Goal: Task Accomplishment & Management: Manage account settings

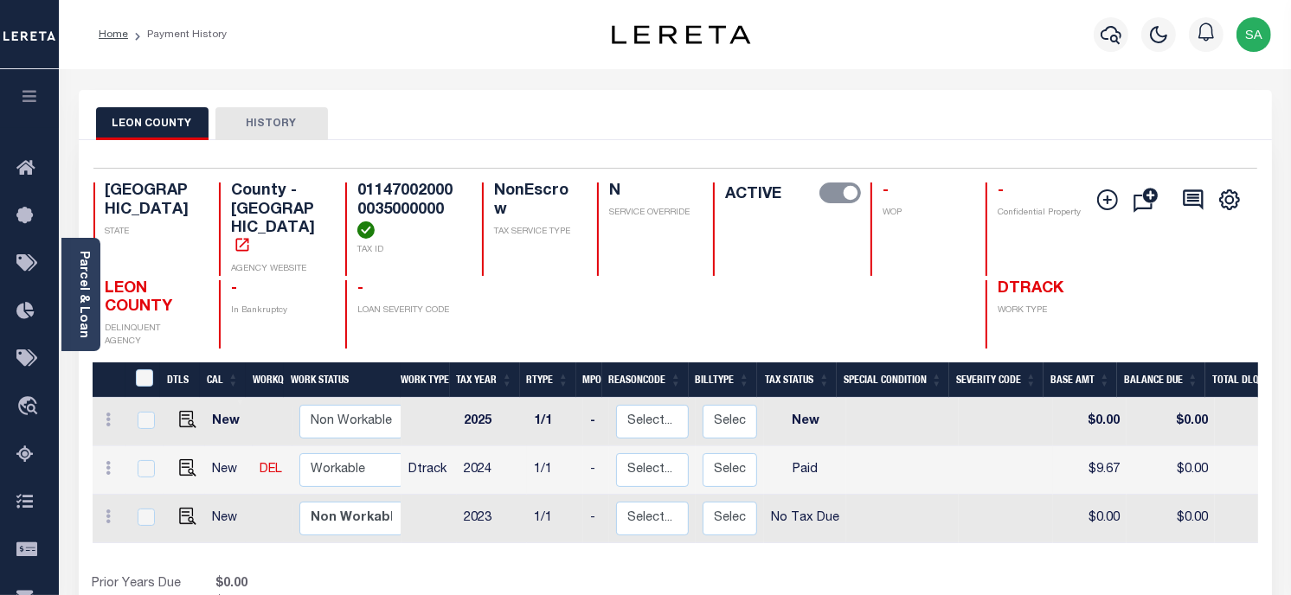
click at [833, 136] on div "LEON COUNTY HISTORY" at bounding box center [675, 123] width 1159 height 32
click at [998, 39] on div "Profile Sign out" at bounding box center [1030, 34] width 498 height 61
click at [85, 271] on link "Parcel & Loan" at bounding box center [83, 294] width 12 height 87
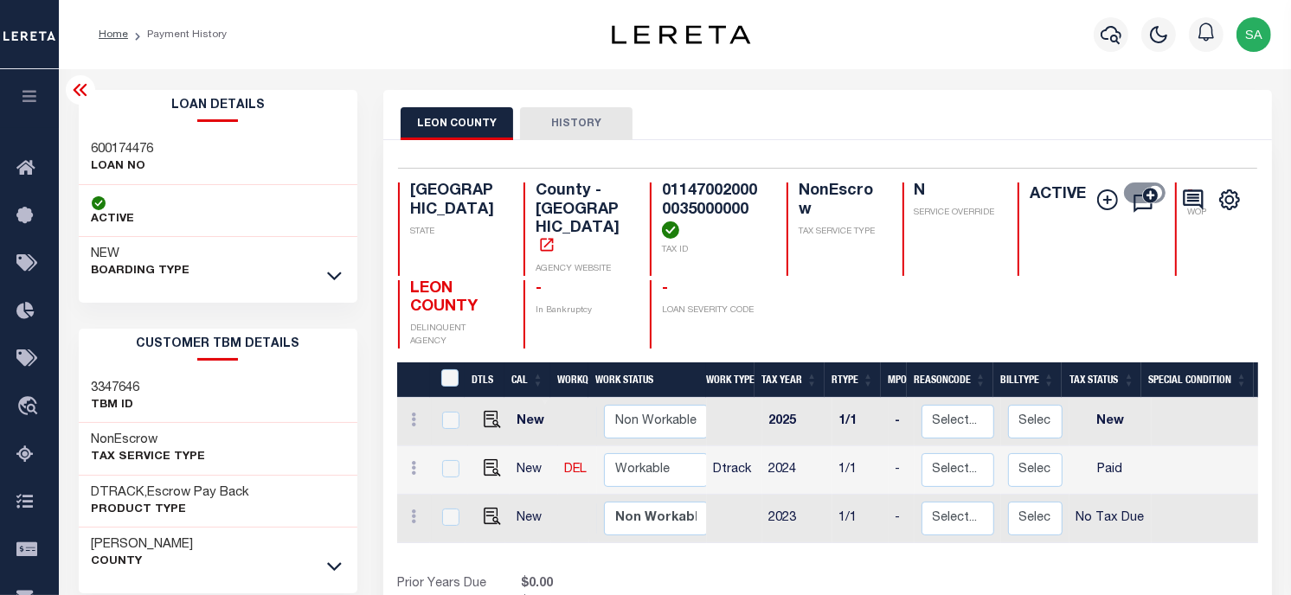
click at [87, 150] on div "600174476 LOAN NO" at bounding box center [218, 158] width 279 height 53
copy h3 "600174476"
click at [662, 197] on h4 "011470020000035000000" at bounding box center [714, 211] width 104 height 56
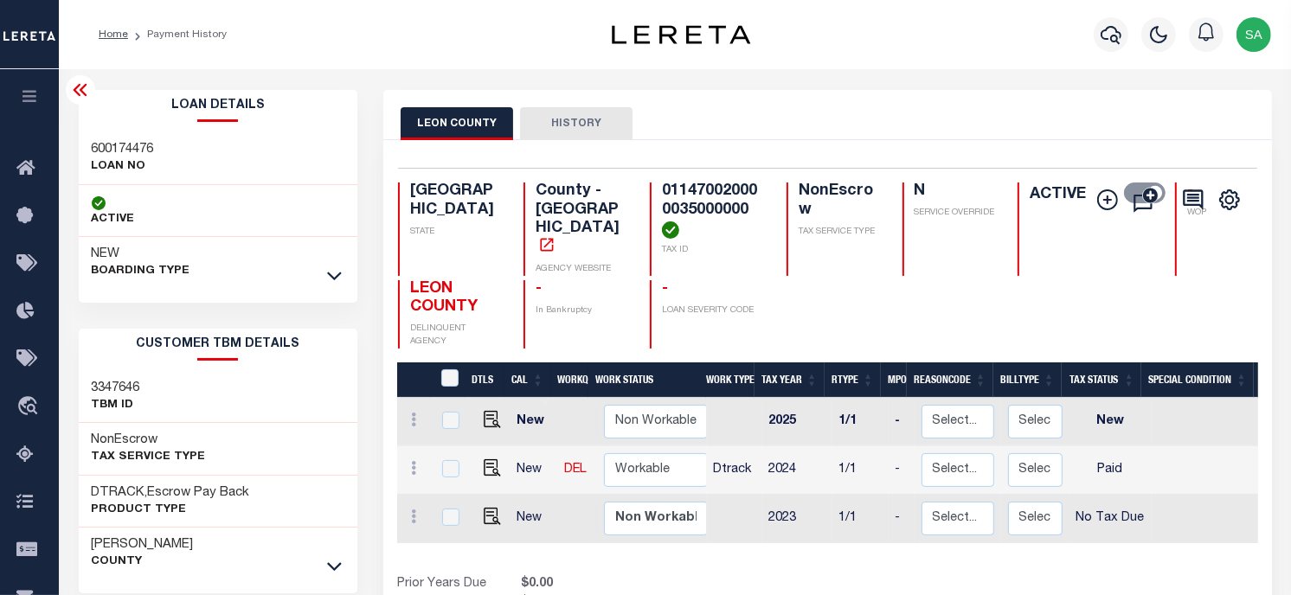
copy h4 "011470020000035000000"
click at [975, 125] on div "LEON COUNTY HISTORY" at bounding box center [828, 123] width 854 height 32
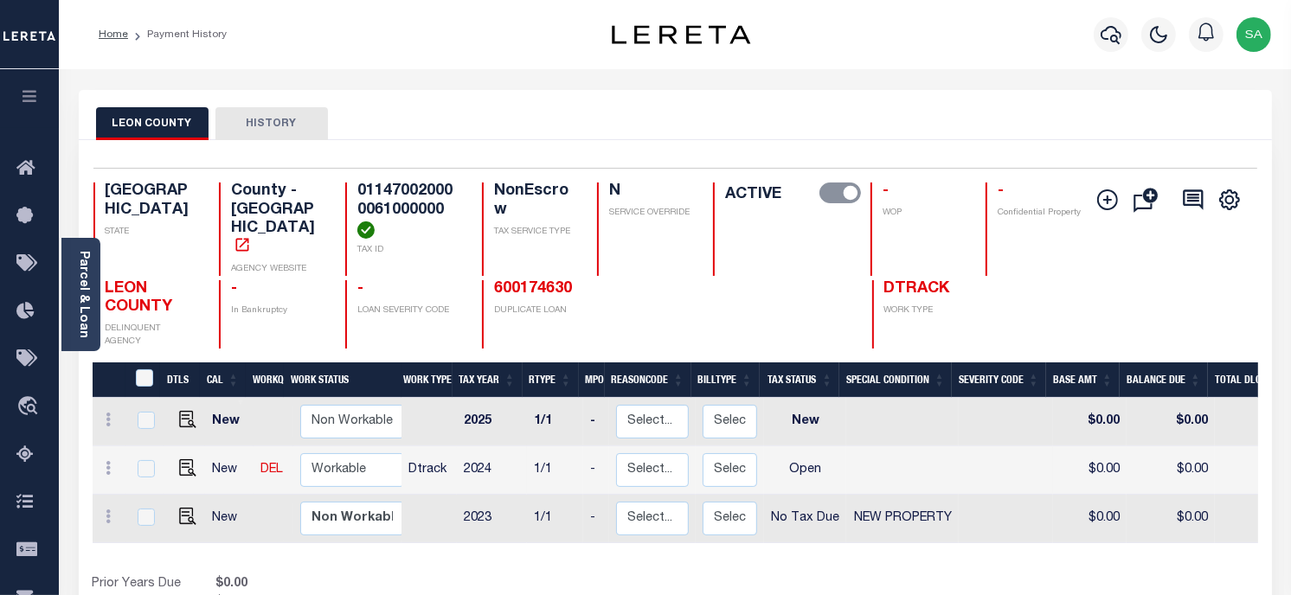
click at [971, 62] on div "Profile Sign out" at bounding box center [1030, 34] width 498 height 61
click at [1013, 36] on div "Profile Sign out" at bounding box center [1030, 34] width 498 height 61
click at [81, 290] on link "Parcel & Loan" at bounding box center [83, 294] width 12 height 87
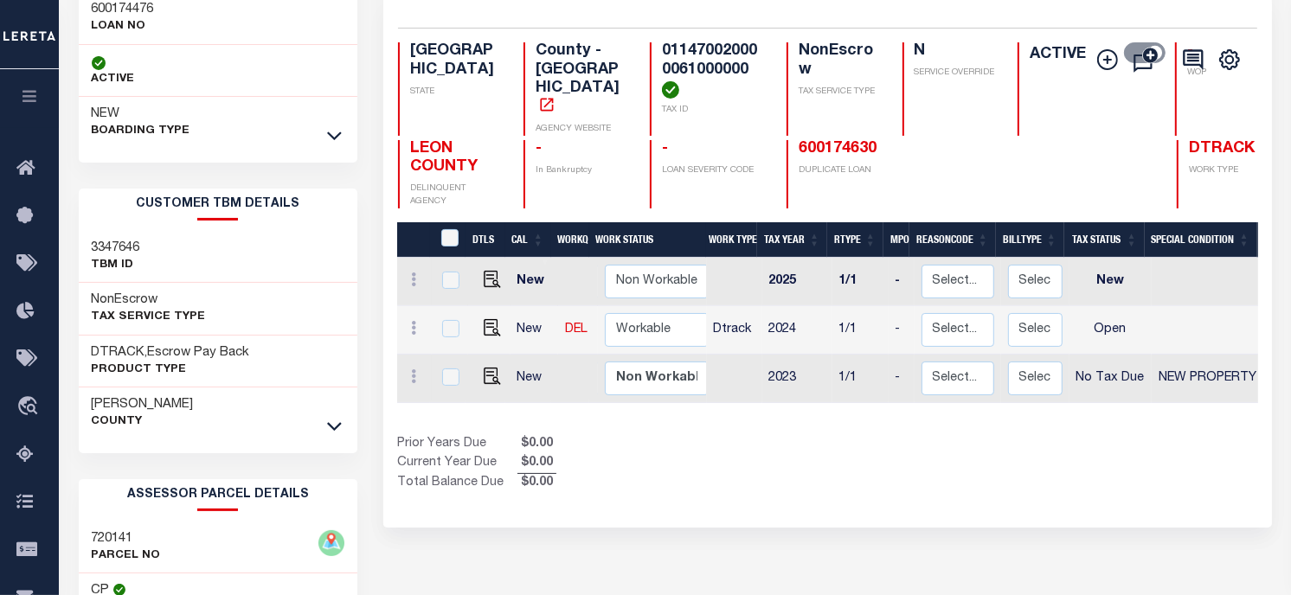
scroll to position [288, 0]
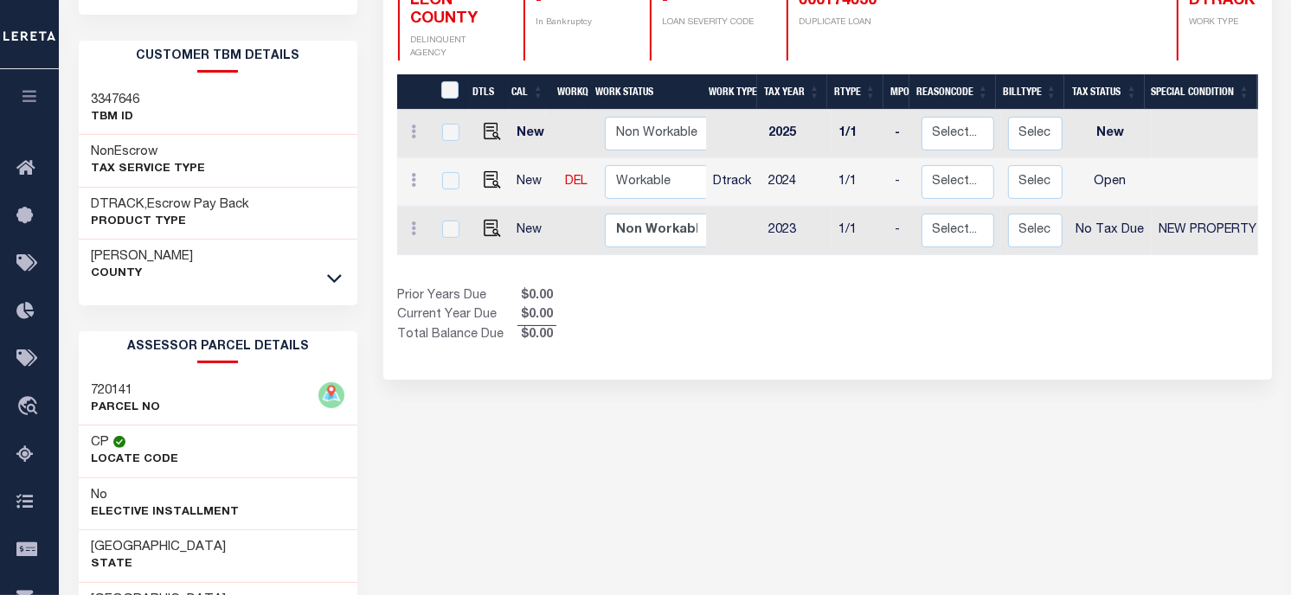
click at [114, 390] on h3 "720141" at bounding box center [126, 391] width 69 height 17
copy h3 "720141"
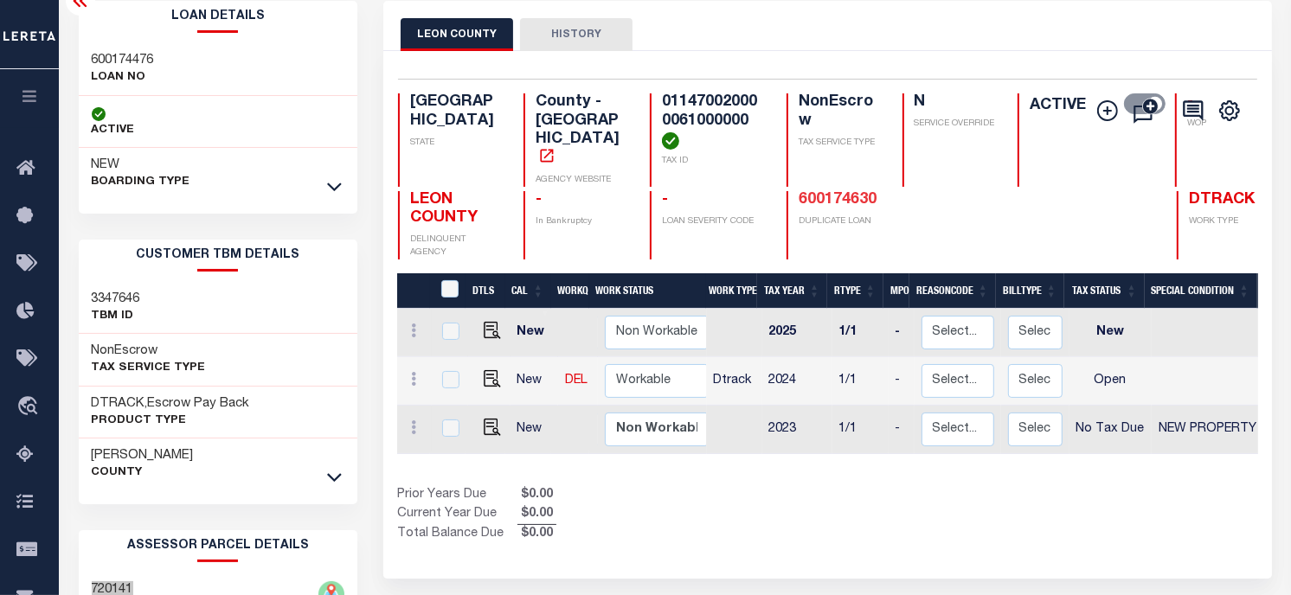
scroll to position [0, 0]
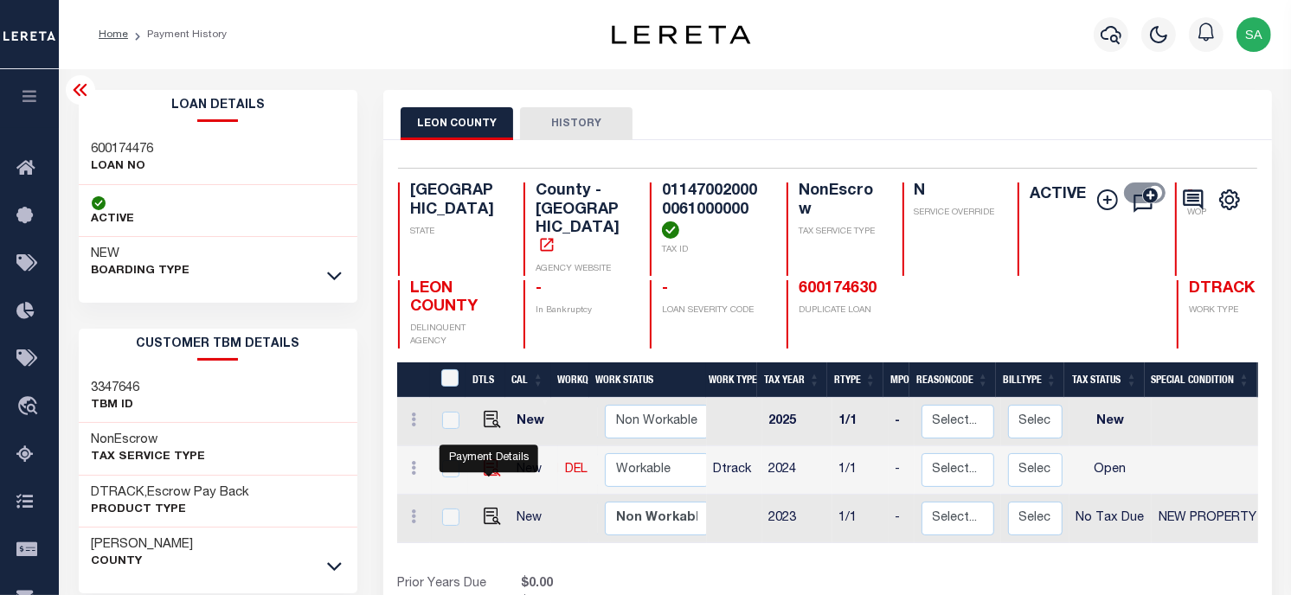
click at [485, 460] on img "" at bounding box center [492, 468] width 17 height 17
checkbox input "true"
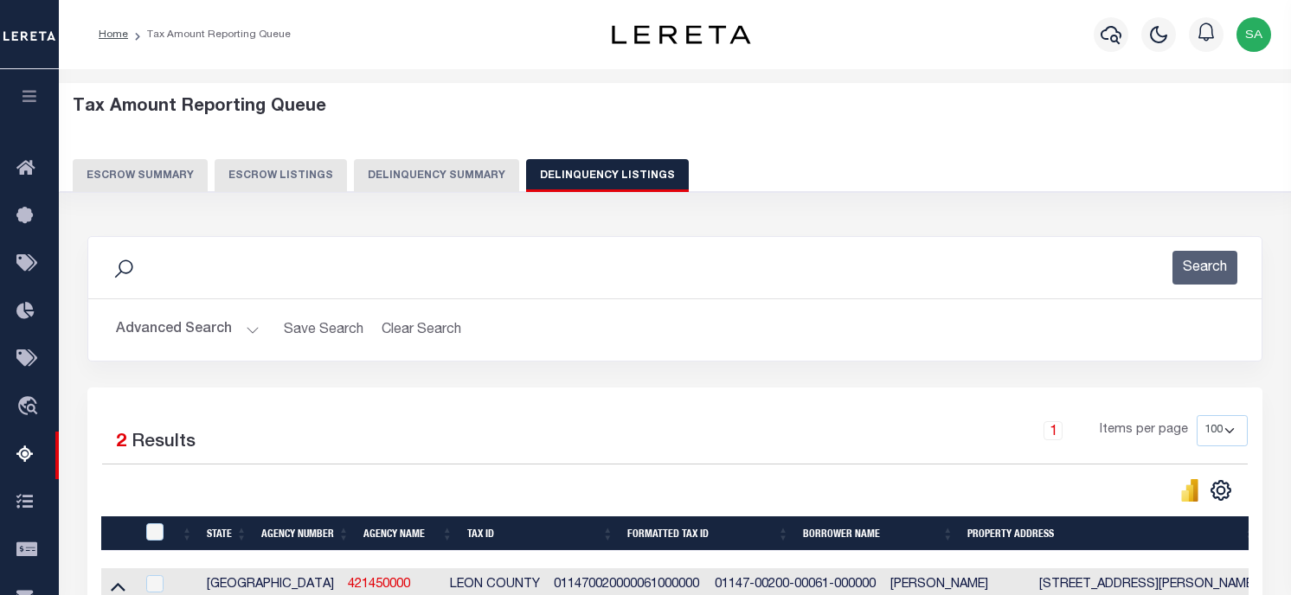
select select "100"
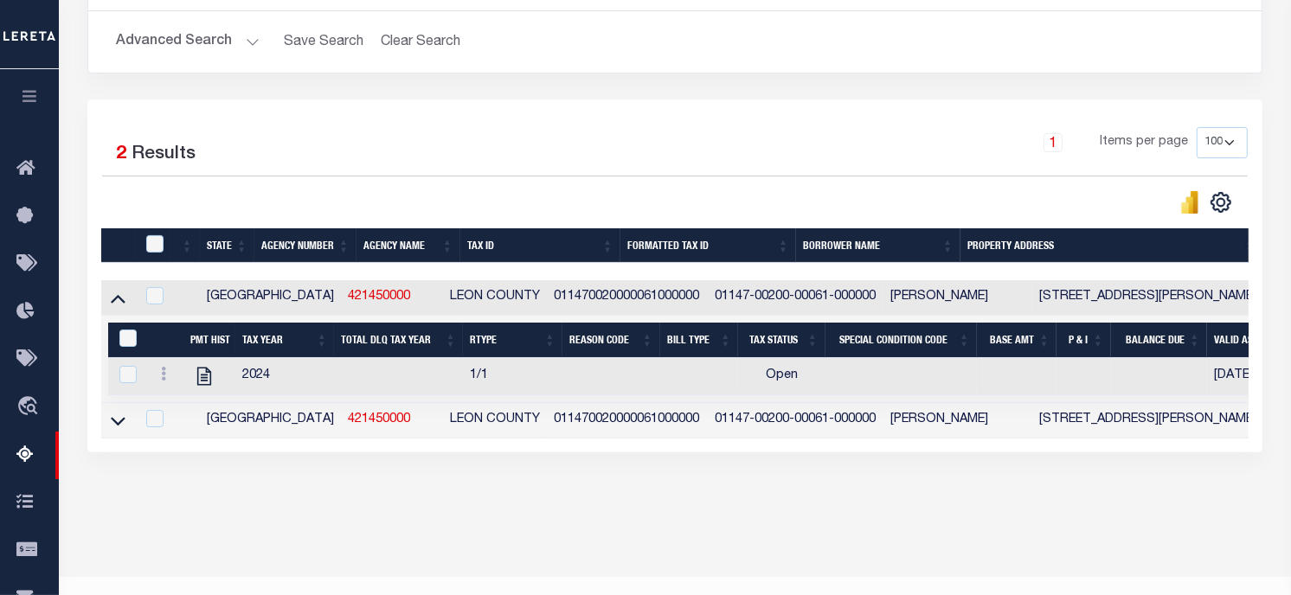
scroll to position [284, 0]
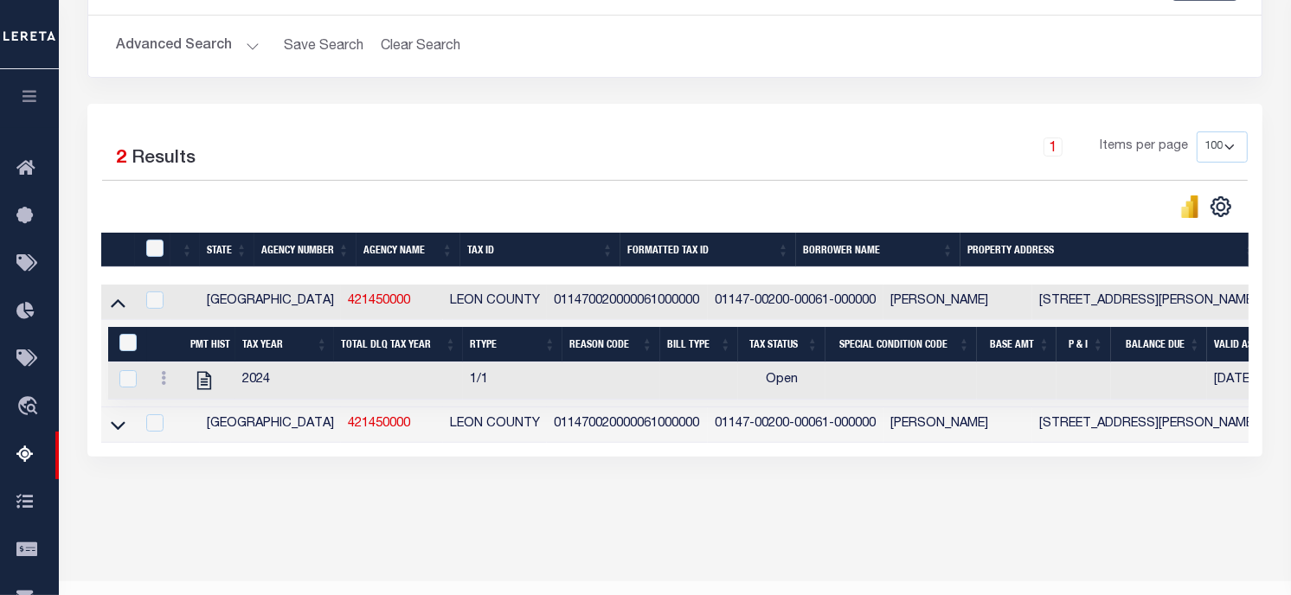
click at [235, 63] on button "Advanced Search" at bounding box center [188, 46] width 144 height 34
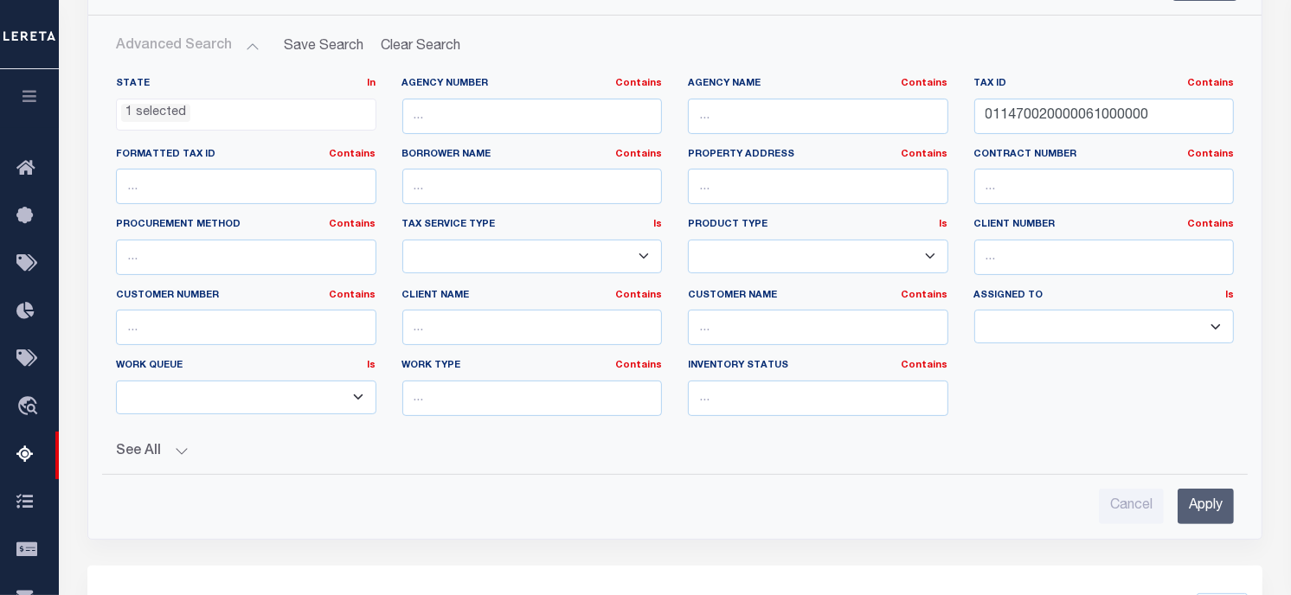
scroll to position [0, 0]
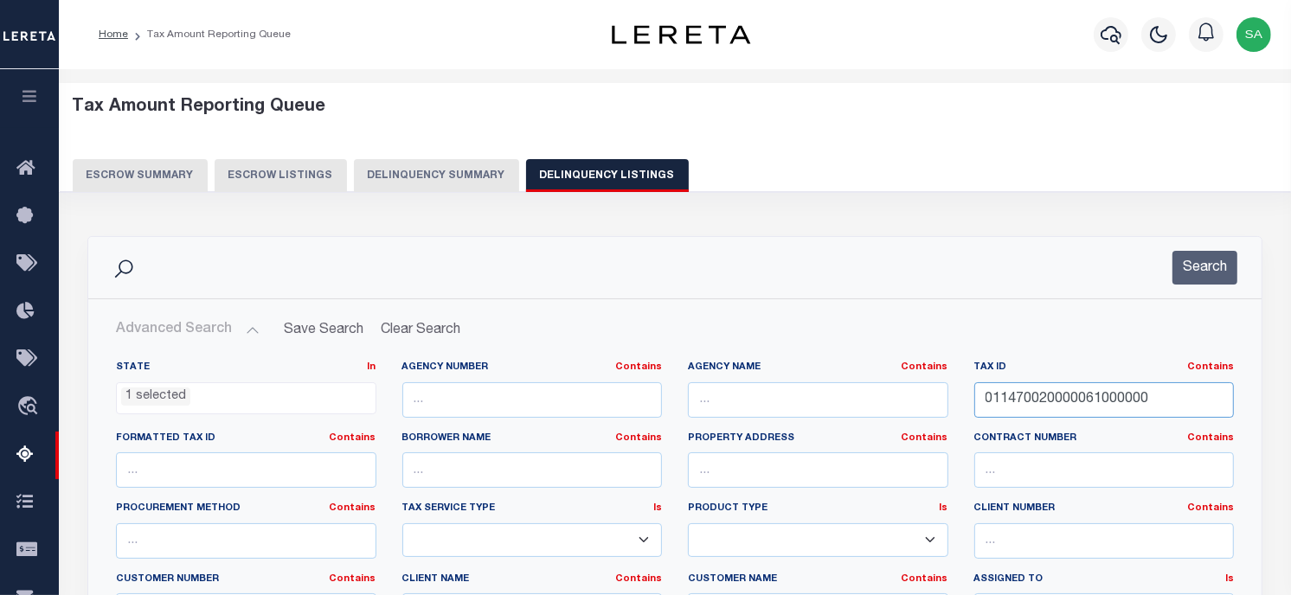
drag, startPoint x: 1187, startPoint y: 401, endPoint x: 976, endPoint y: 351, distance: 216.9
click at [868, 382] on div "State In In AK AL AR AZ CA CO CT DC DE FL GA GU HI IA ID IL IN KS KY LA MA MD M…" at bounding box center [675, 537] width 1144 height 353
paste input "350020004400000"
click at [1197, 255] on button "Search" at bounding box center [1205, 268] width 65 height 34
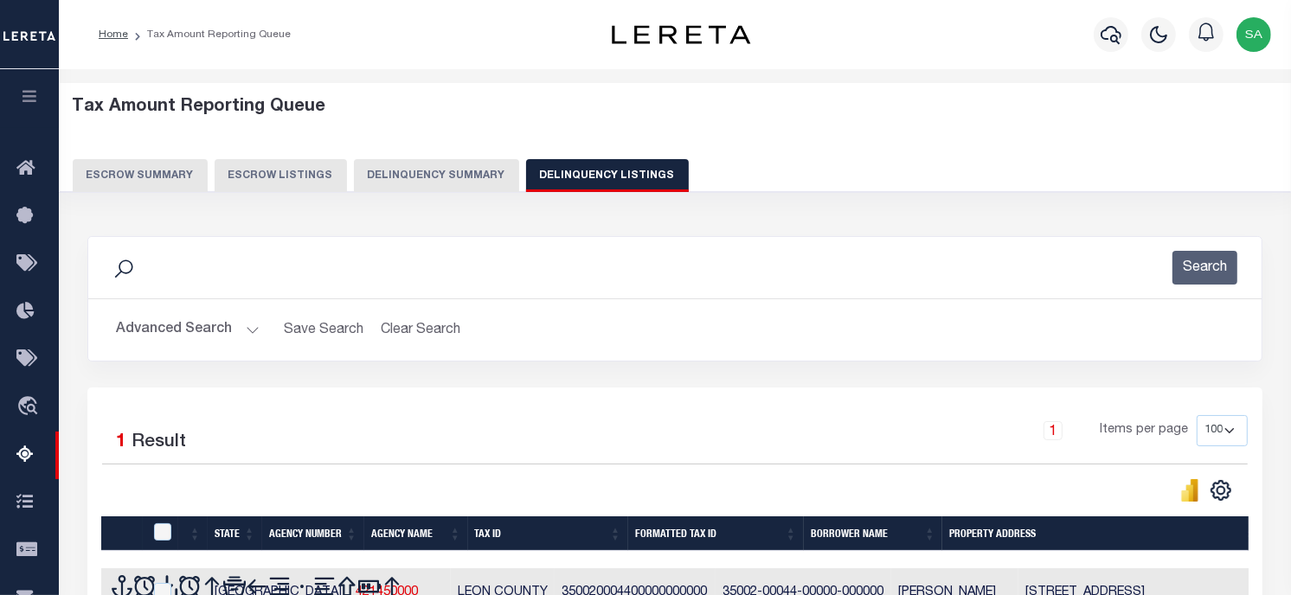
scroll to position [288, 0]
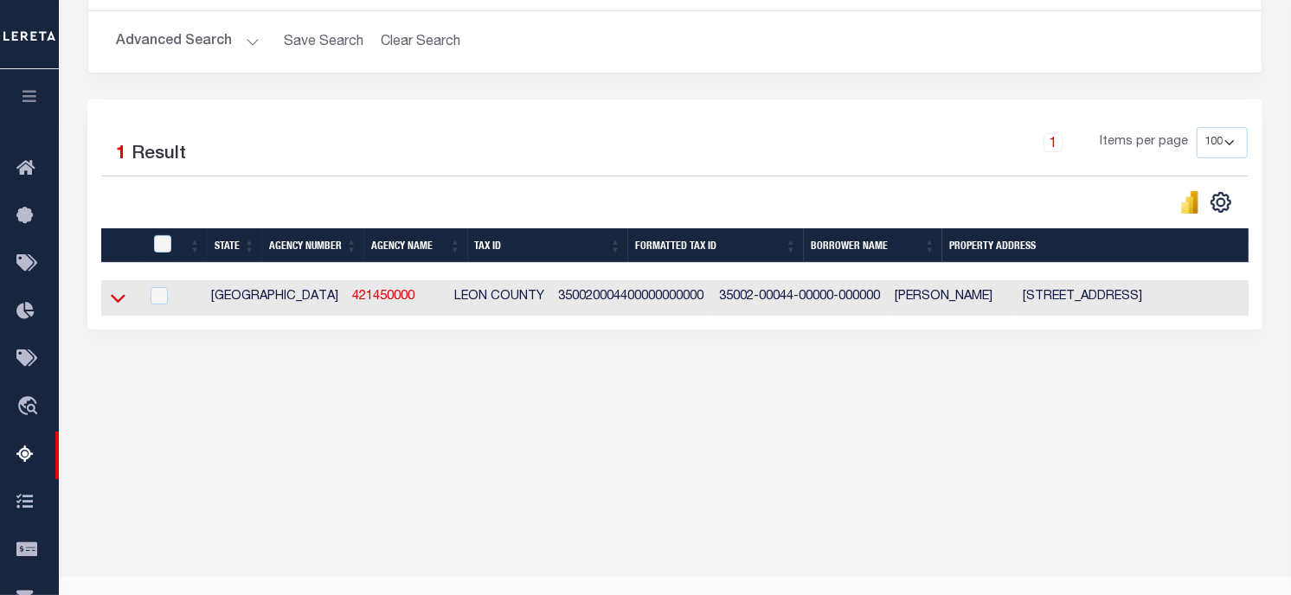
click at [113, 304] on icon at bounding box center [118, 298] width 15 height 18
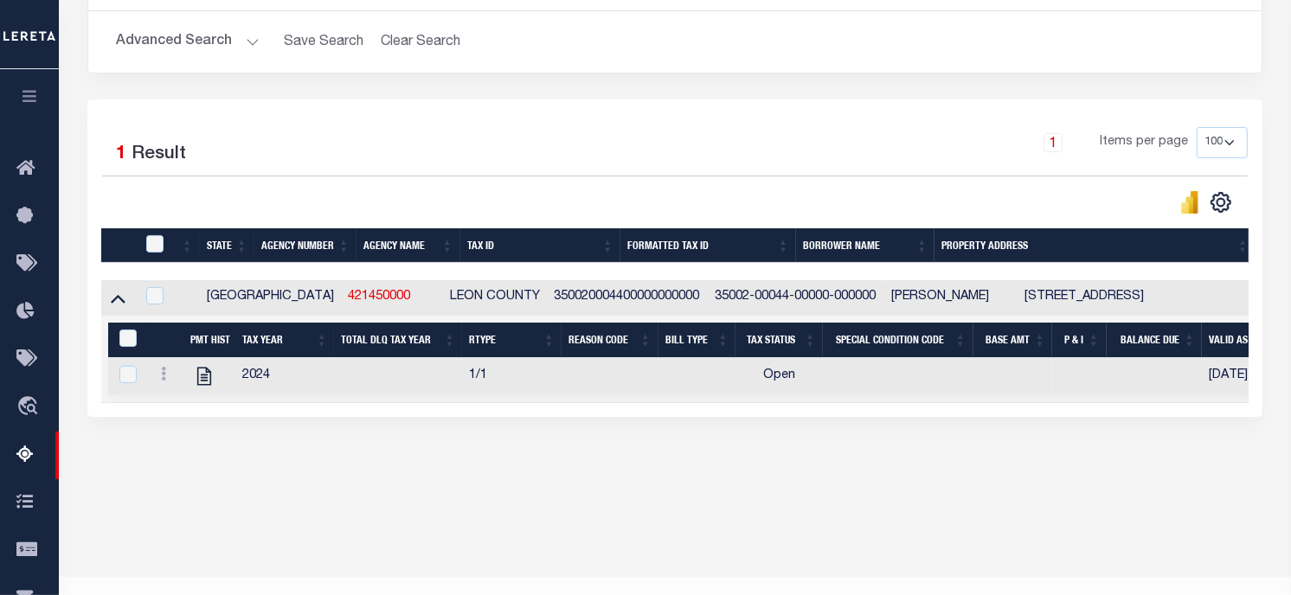
scroll to position [0, 0]
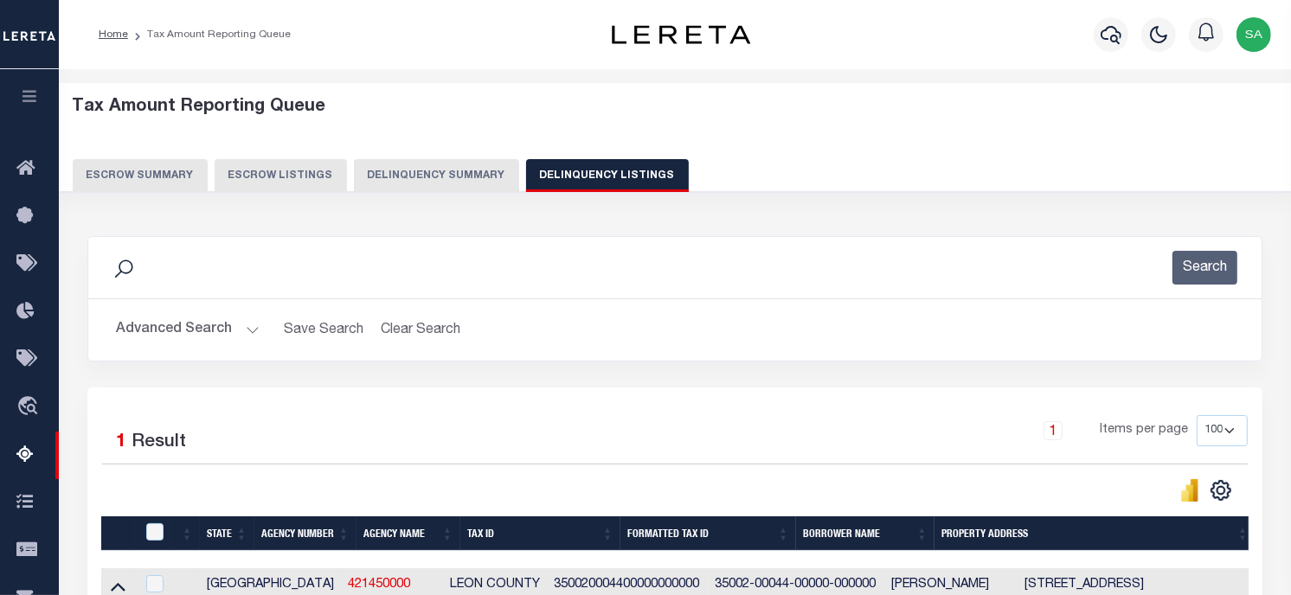
drag, startPoint x: 187, startPoint y: 335, endPoint x: 1035, endPoint y: 440, distance: 854.6
click at [187, 335] on button "Advanced Search" at bounding box center [188, 330] width 144 height 34
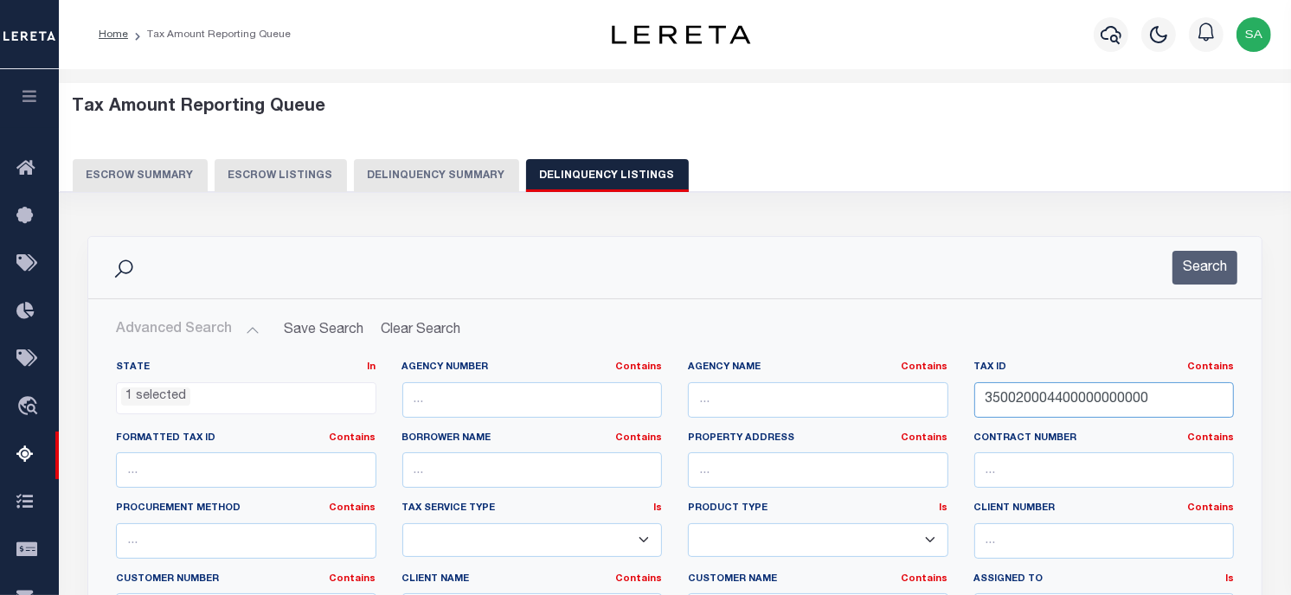
drag, startPoint x: 903, startPoint y: 400, endPoint x: 965, endPoint y: 376, distance: 66.9
click at [782, 402] on div "State In In AK AL AR AZ CA CO CT DC DE FL GA GU HI IA ID IL IN KS KY LA MA MD M…" at bounding box center [675, 537] width 1144 height 353
paste input "8559"
type input "8559"
click at [1195, 266] on button "Search" at bounding box center [1205, 268] width 65 height 34
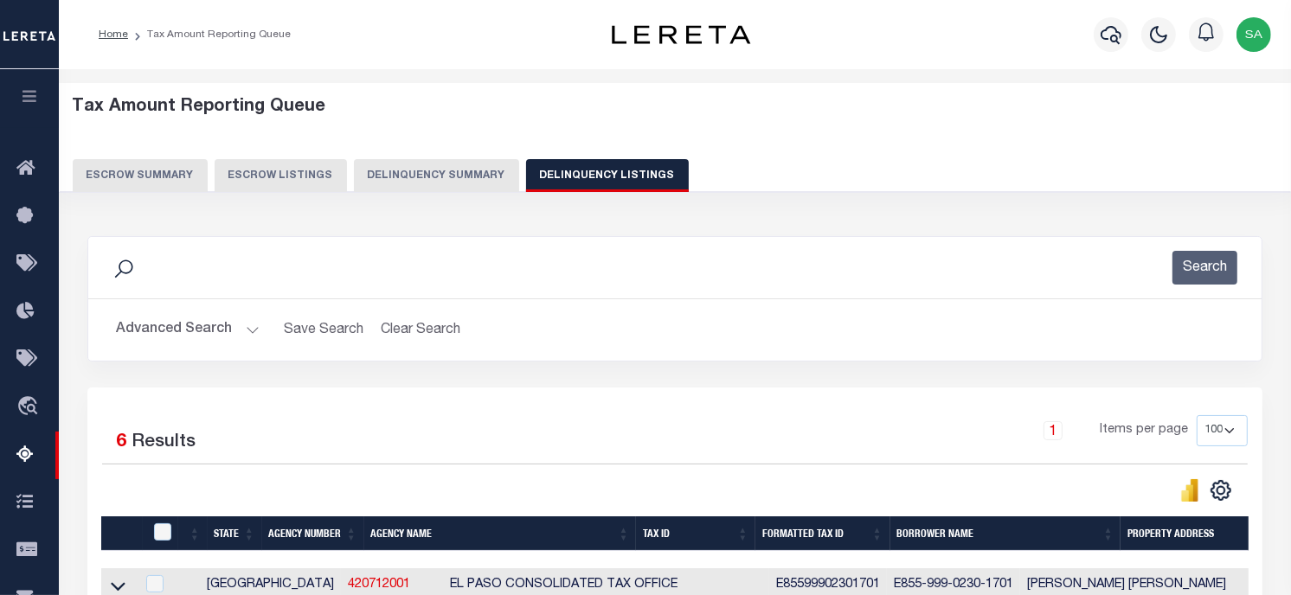
scroll to position [288, 0]
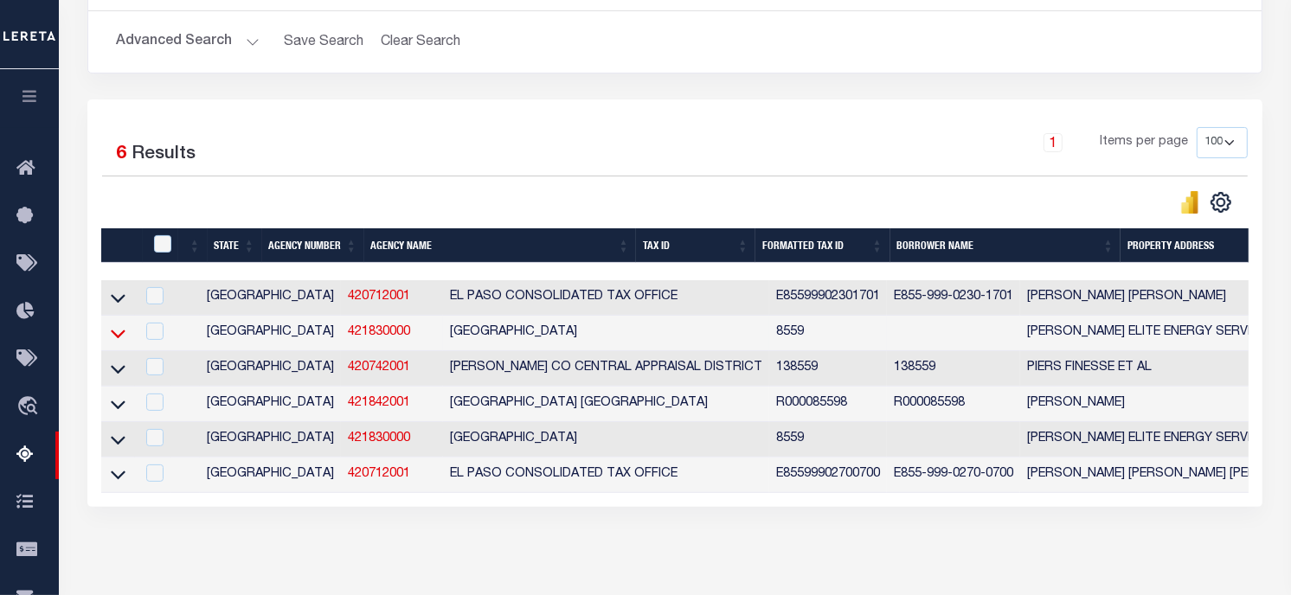
click at [117, 338] on icon at bounding box center [118, 334] width 15 height 9
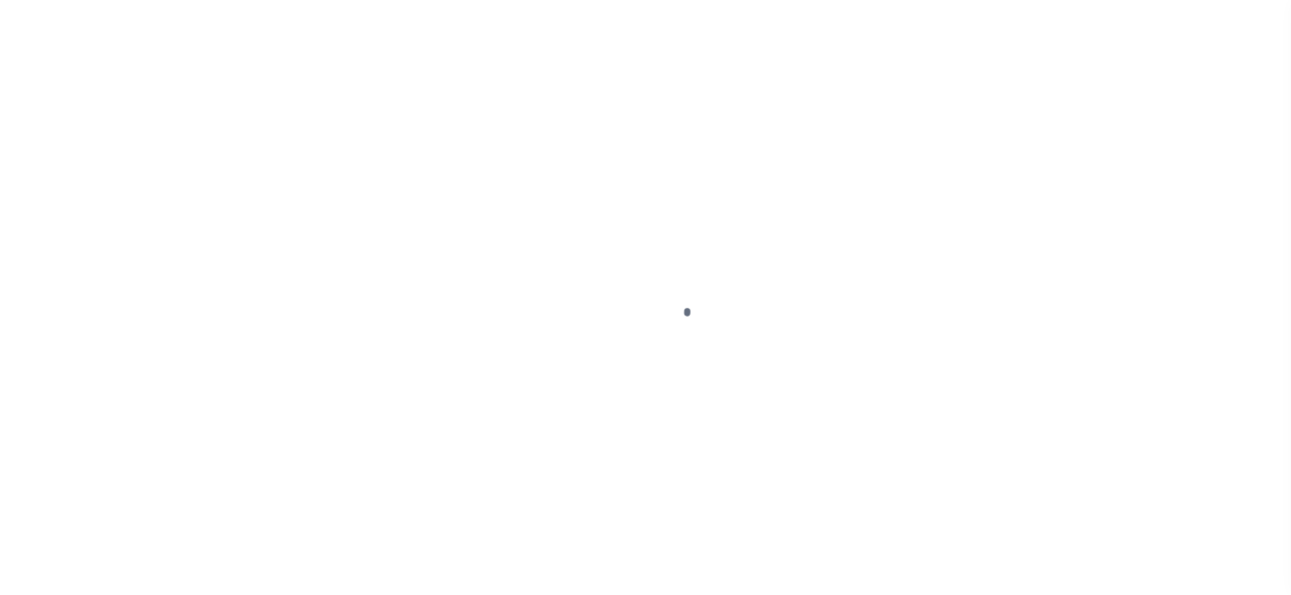
checkbox input "false"
type input "[DATE]"
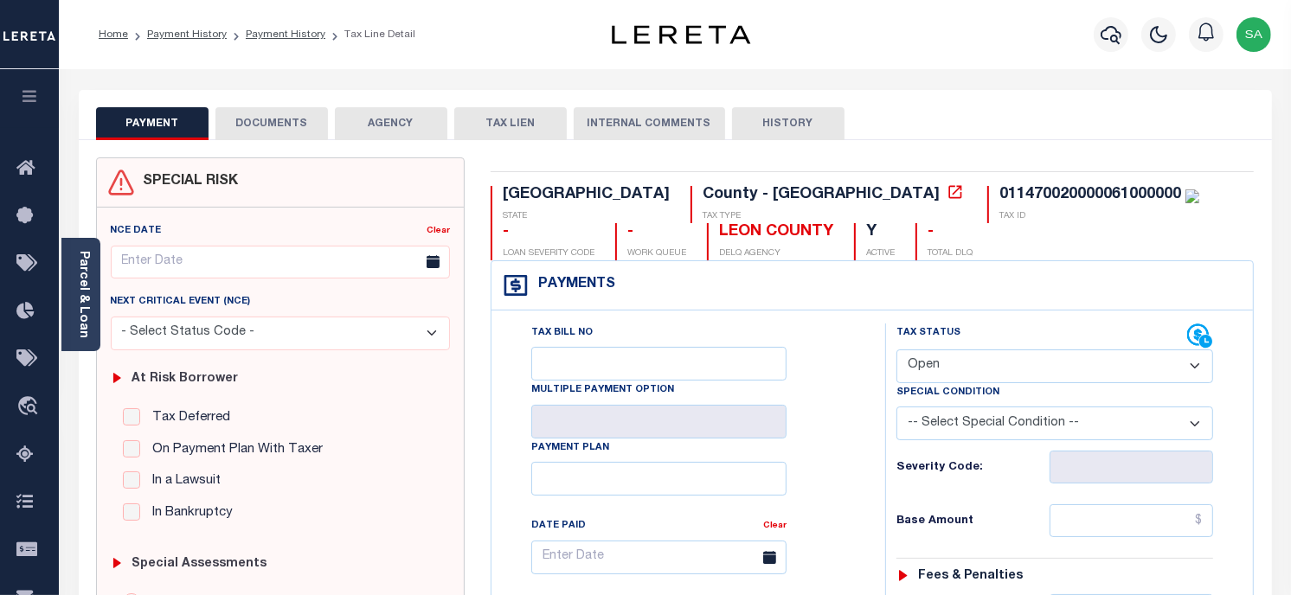
click at [967, 367] on select "- Select Status Code - Open Due/Unpaid Paid Incomplete No Tax Due Internal Refu…" at bounding box center [1055, 367] width 317 height 34
select select "PYD"
click at [897, 351] on select "- Select Status Code - Open Due/Unpaid Paid Incomplete No Tax Due Internal Refu…" at bounding box center [1055, 367] width 317 height 34
type input "[DATE]"
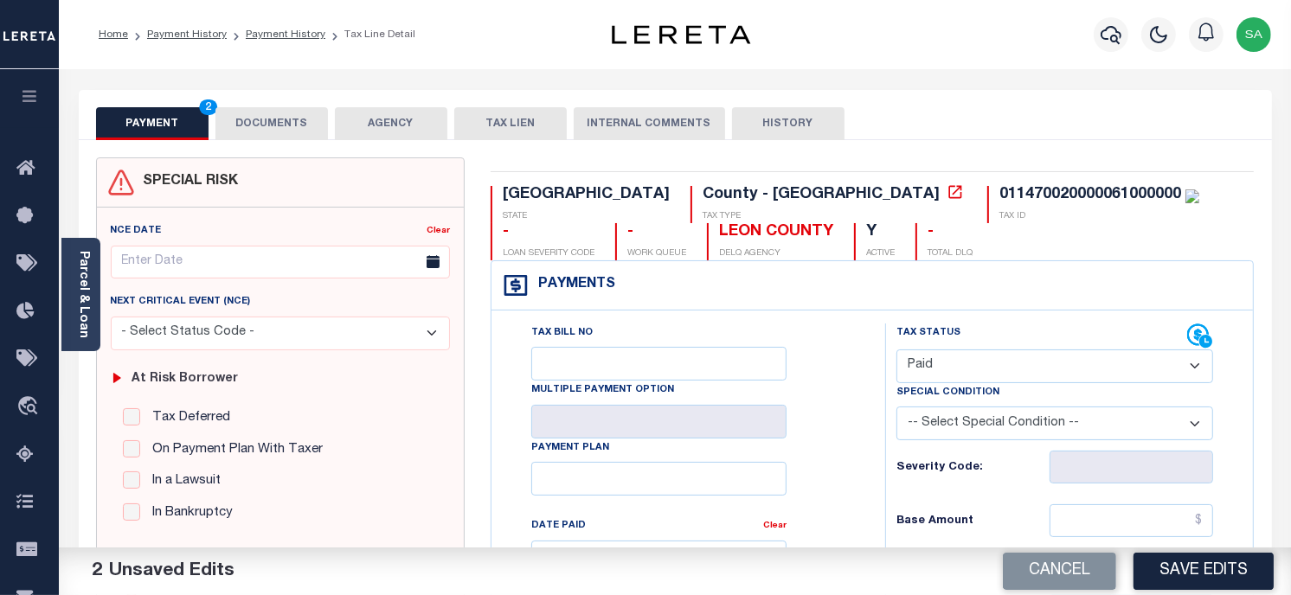
drag, startPoint x: 295, startPoint y: 134, endPoint x: 298, endPoint y: 217, distance: 83.1
click at [295, 134] on button "DOCUMENTS" at bounding box center [272, 123] width 113 height 33
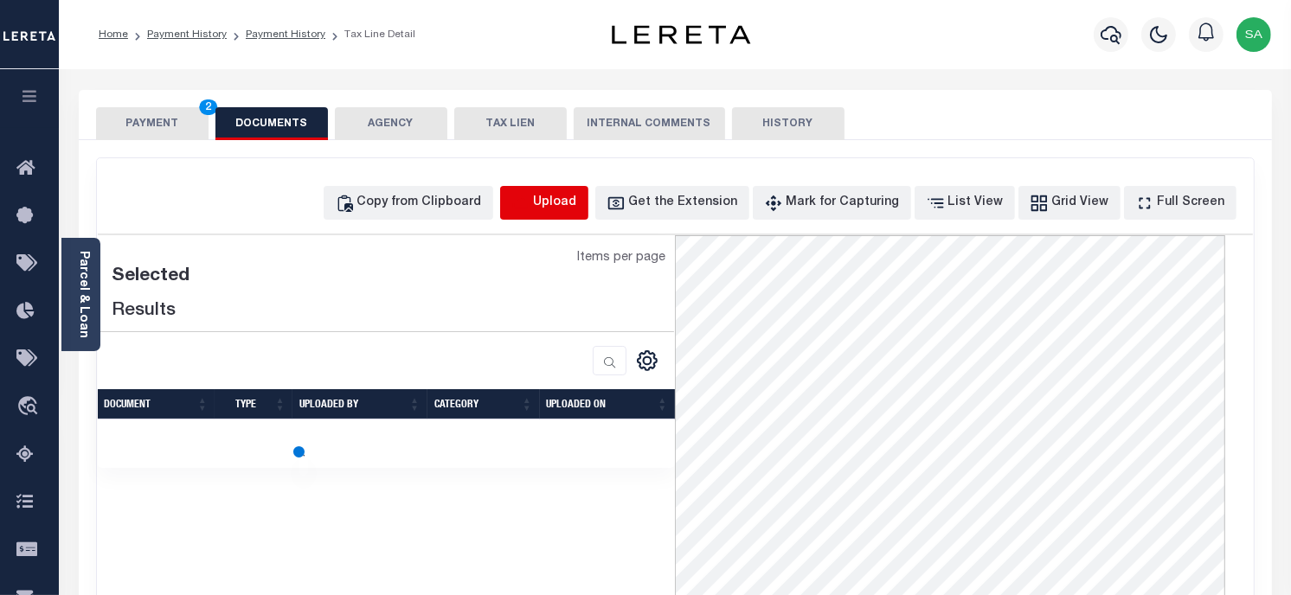
click at [531, 200] on icon "button" at bounding box center [520, 203] width 19 height 19
select select "POP"
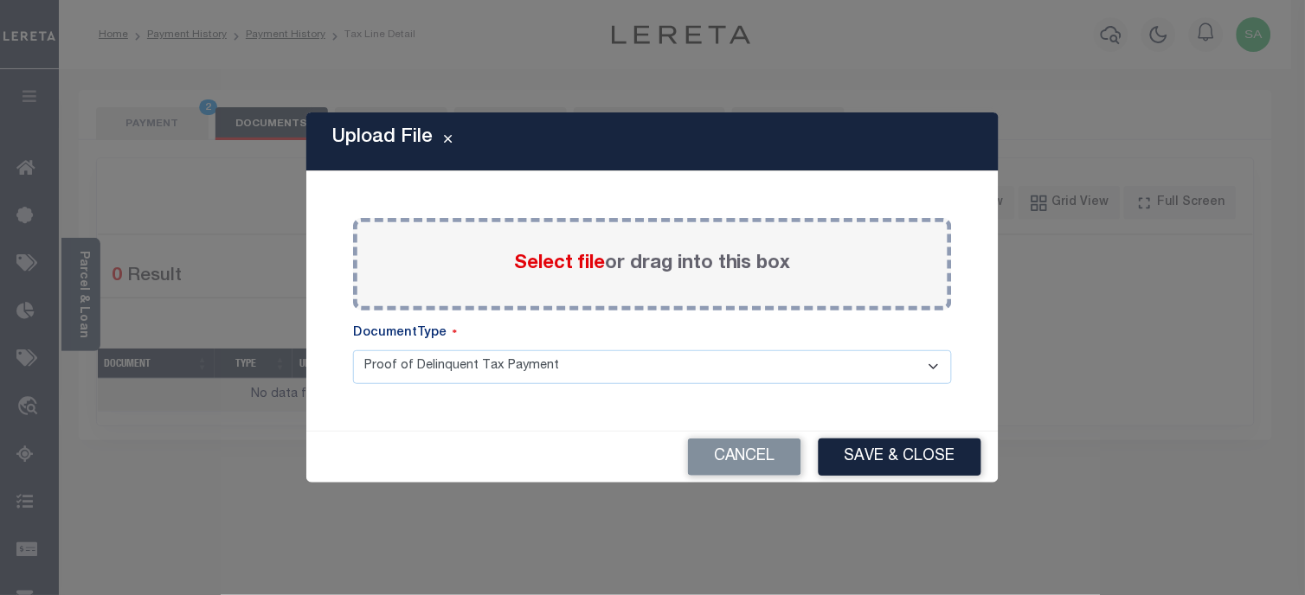
click at [604, 254] on label "Select file or drag into this box" at bounding box center [652, 264] width 277 height 29
click at [0, 0] on input "Select file or drag into this box" at bounding box center [0, 0] width 0 height 0
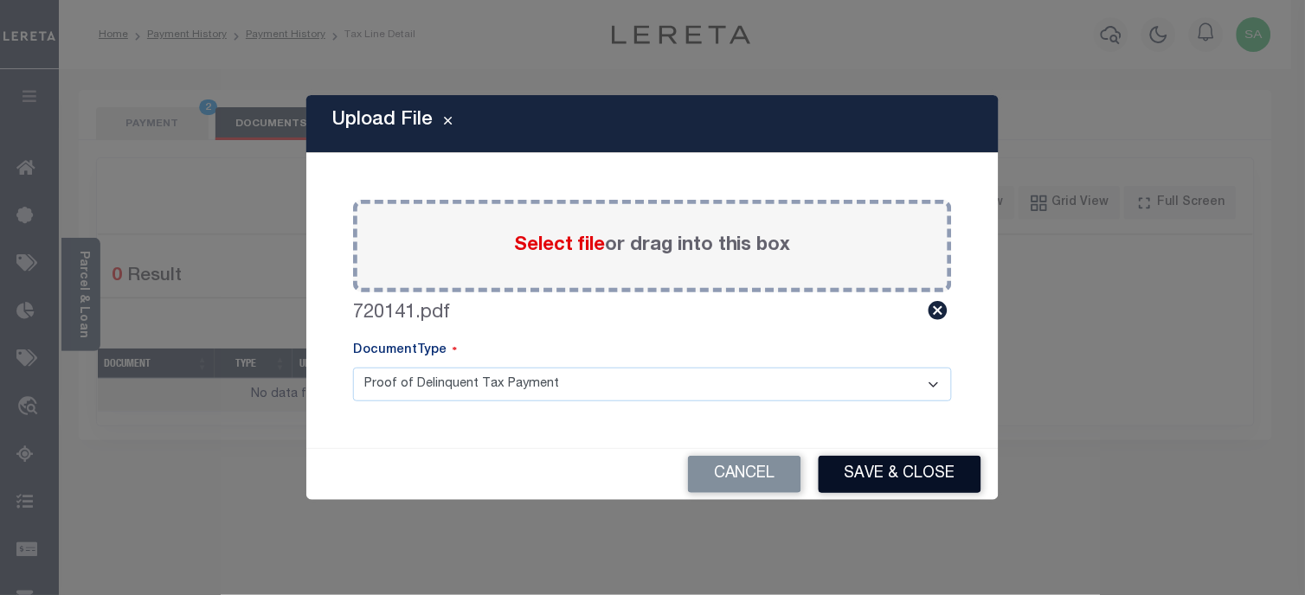
click at [898, 476] on button "Save & Close" at bounding box center [900, 474] width 163 height 37
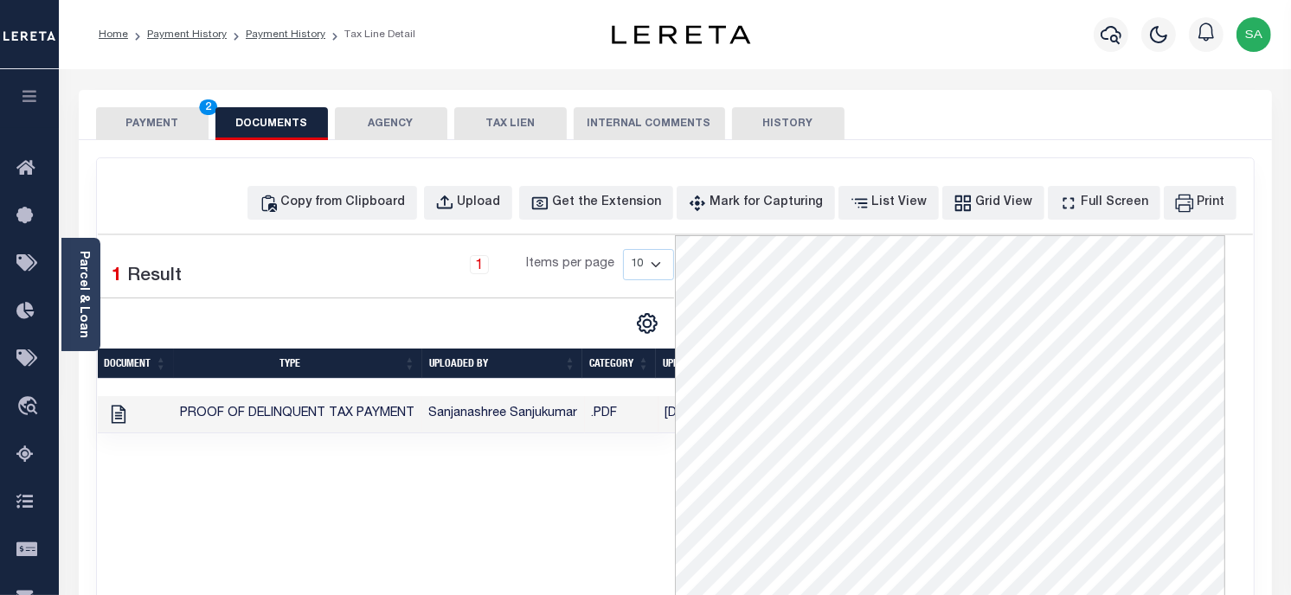
click at [169, 132] on button "PAYMENT 2" at bounding box center [152, 123] width 113 height 33
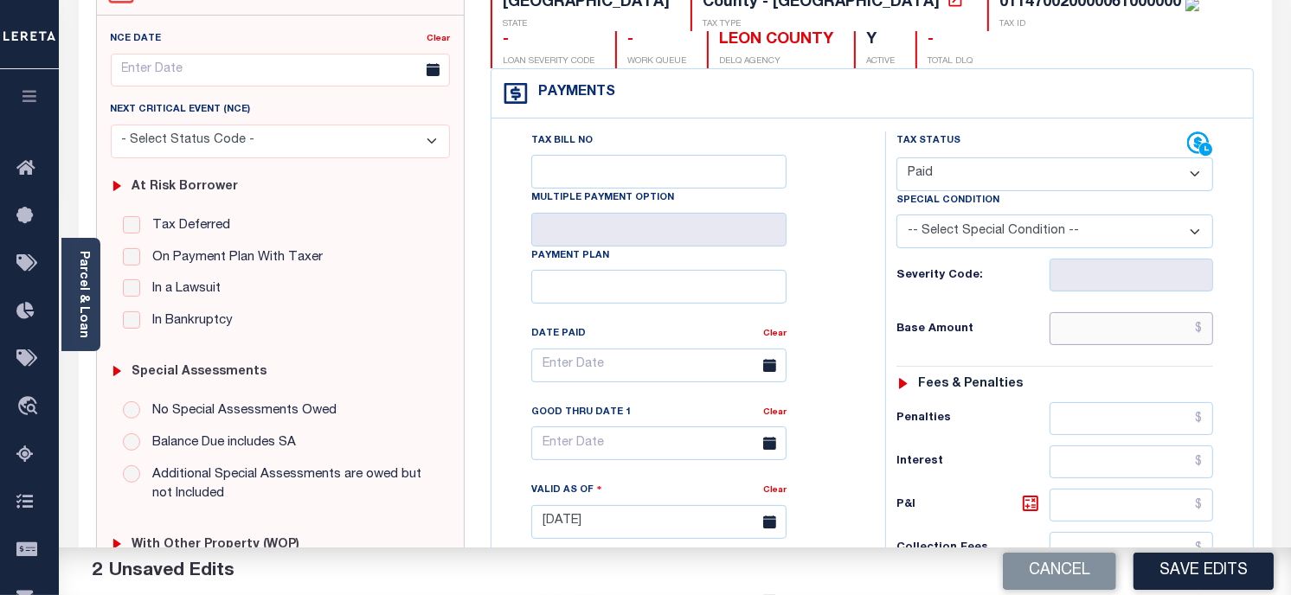
click at [1082, 322] on input "text" at bounding box center [1132, 328] width 164 height 33
paste input "$4.83"
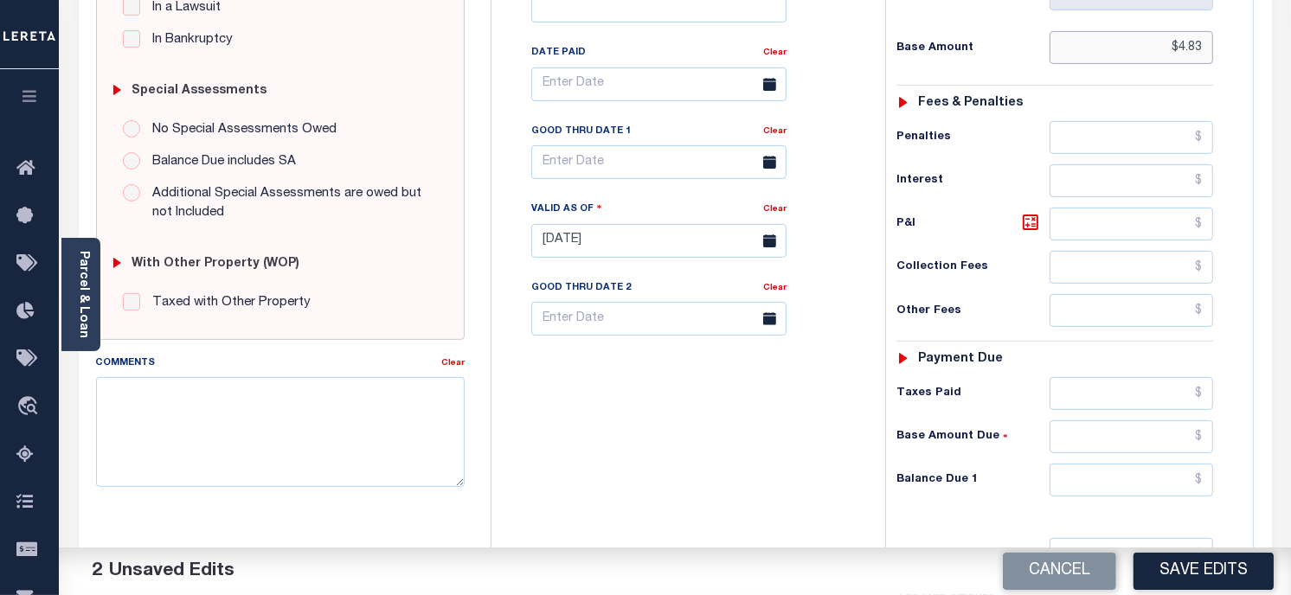
scroll to position [712, 0]
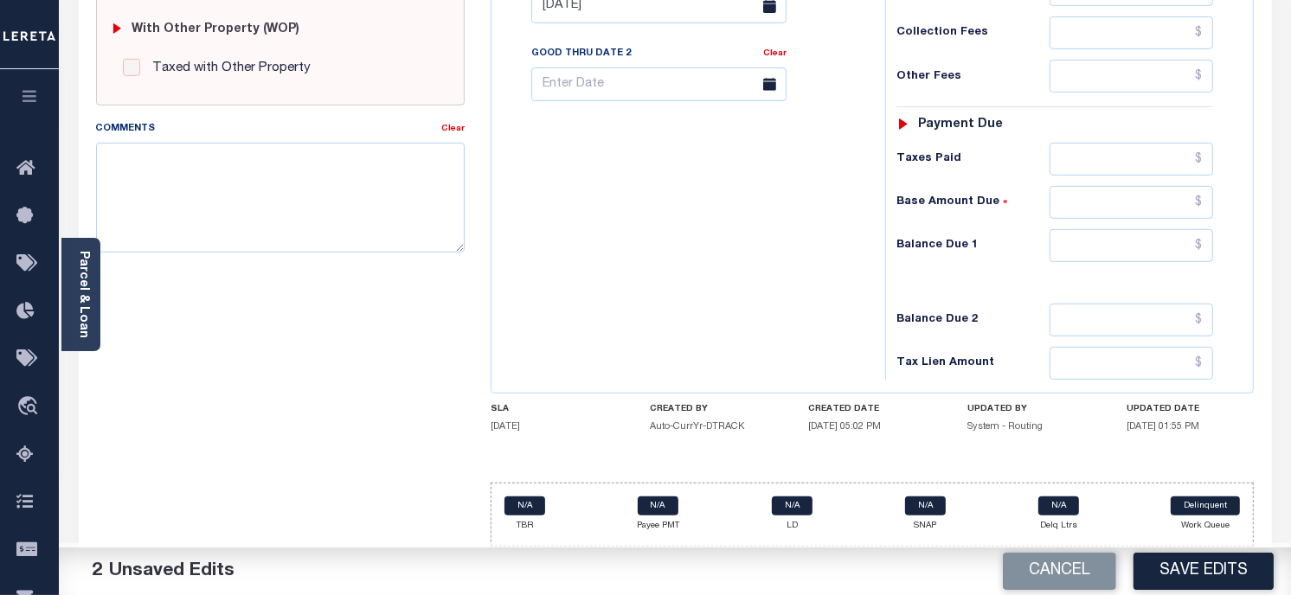
type input "$4.83"
drag, startPoint x: 1105, startPoint y: 236, endPoint x: 1076, endPoint y: 248, distance: 31.8
click at [1105, 236] on input "text" at bounding box center [1132, 245] width 164 height 33
type input "$0.00"
click at [1196, 582] on button "Save Edits" at bounding box center [1204, 571] width 140 height 37
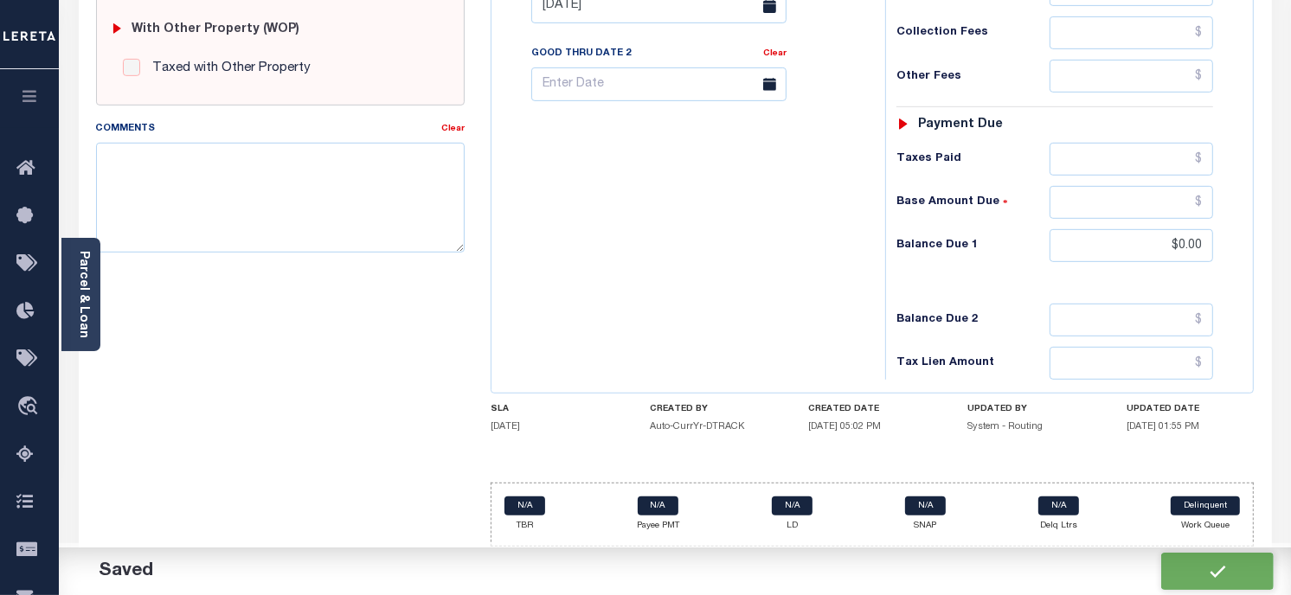
checkbox input "false"
type input "$4.83"
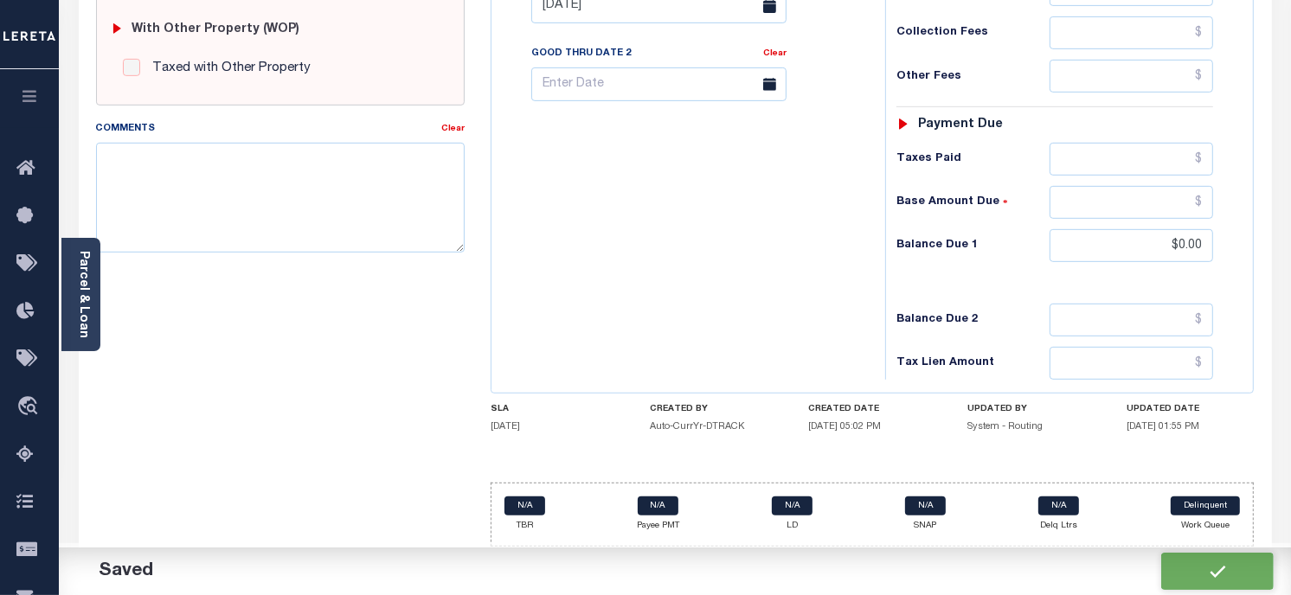
type input "$0"
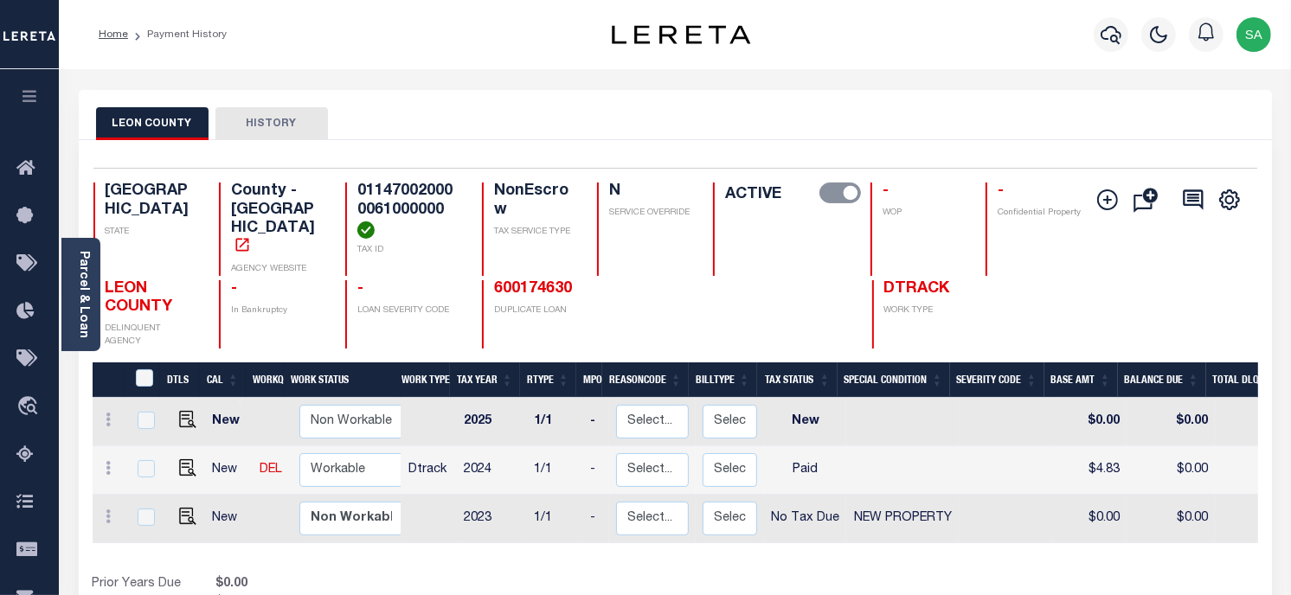
click at [901, 121] on div "LEON COUNTY HISTORY" at bounding box center [675, 123] width 1159 height 32
drag, startPoint x: 1013, startPoint y: 45, endPoint x: 1006, endPoint y: 55, distance: 11.8
click at [1011, 46] on div "Profile Sign out" at bounding box center [1030, 34] width 498 height 61
click at [87, 262] on link "Parcel & Loan" at bounding box center [83, 294] width 12 height 87
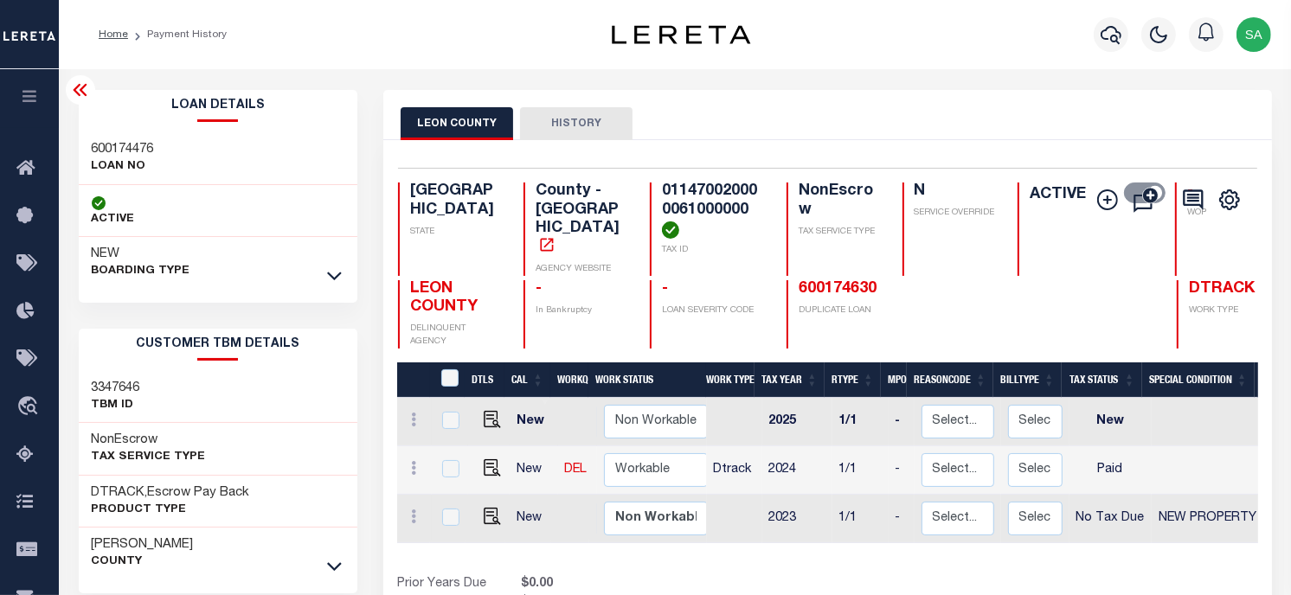
click at [119, 141] on h3 "600174476" at bounding box center [123, 149] width 62 height 17
copy h3 "600174476"
click at [662, 189] on h4 "011470020000061000000" at bounding box center [714, 211] width 104 height 56
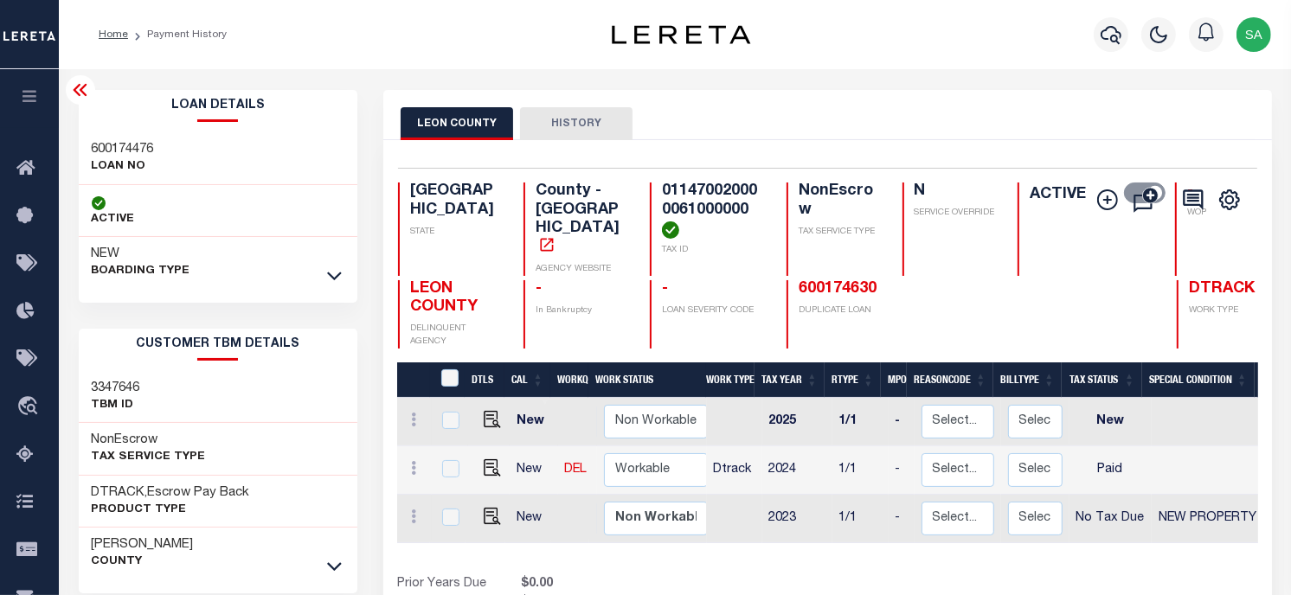
copy h4 "011470020000061000000"
drag, startPoint x: 907, startPoint y: 114, endPoint x: 962, endPoint y: 97, distance: 57.2
click at [907, 114] on div "LEON COUNTY HISTORY" at bounding box center [828, 123] width 854 height 32
click at [1032, 44] on div "Profile Sign out" at bounding box center [1030, 34] width 498 height 61
click at [799, 281] on link "600174630" at bounding box center [838, 289] width 78 height 16
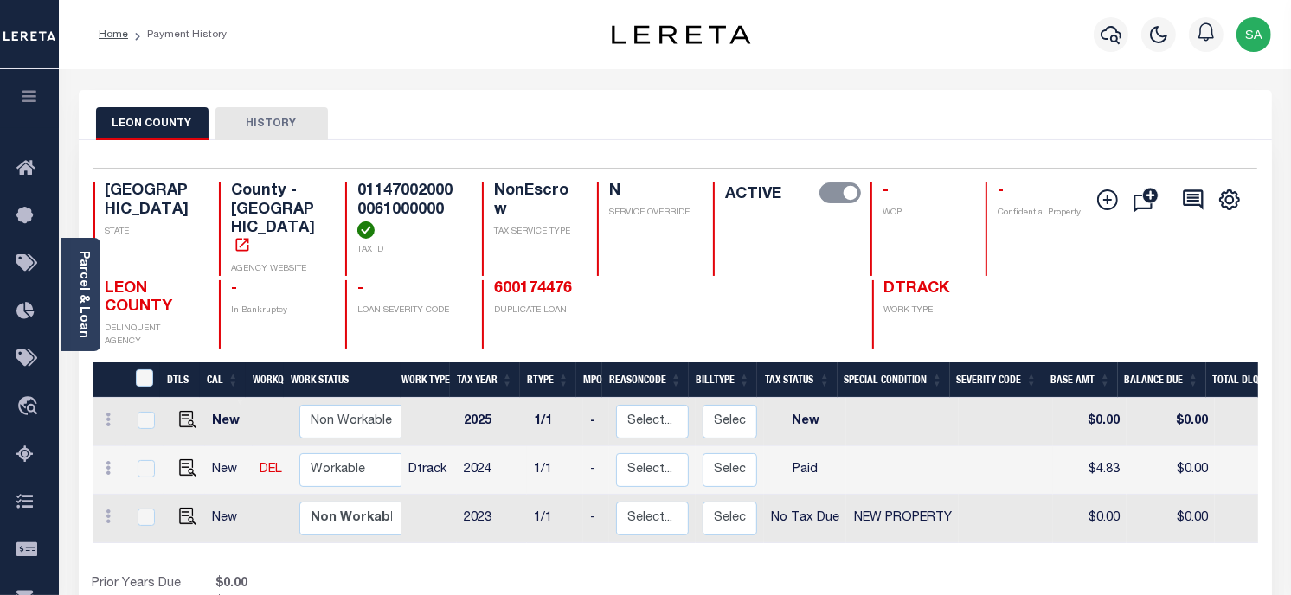
drag, startPoint x: 794, startPoint y: 156, endPoint x: 688, endPoint y: 148, distance: 105.9
click at [794, 156] on div "Selected 3 Results 1 Items per page 25 50 100 TX STATE TAX ID N" at bounding box center [675, 404] width 1193 height 528
click at [74, 294] on div "Parcel & Loan" at bounding box center [80, 294] width 39 height 113
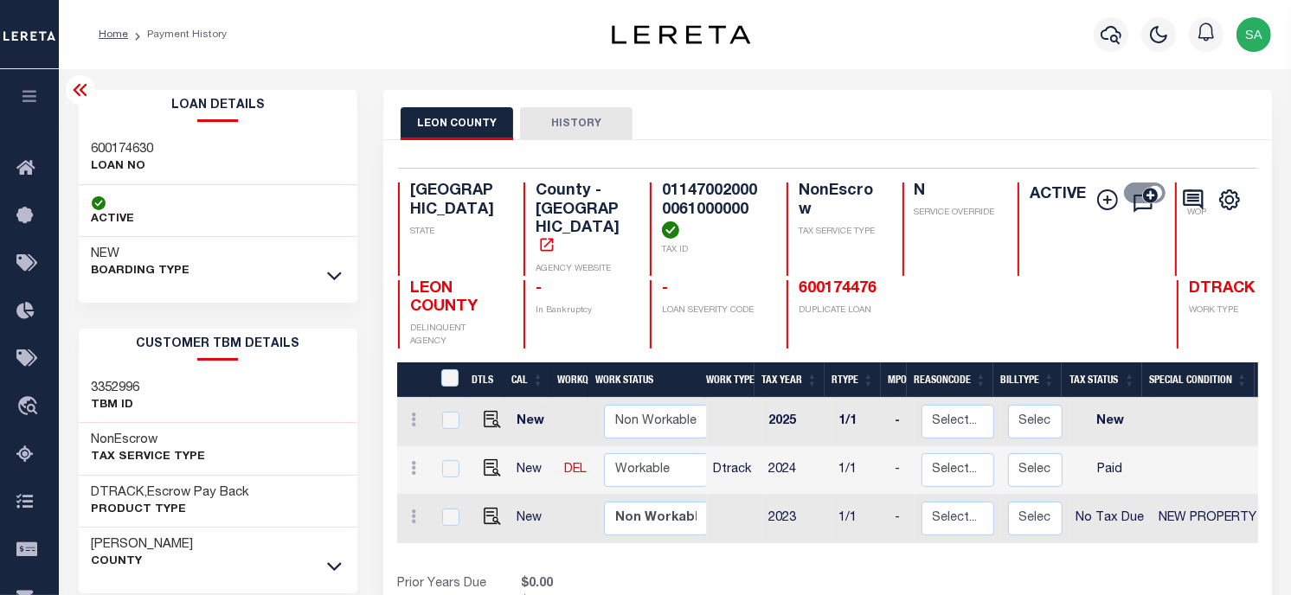
click at [662, 195] on h4 "011470020000061000000" at bounding box center [714, 211] width 104 height 56
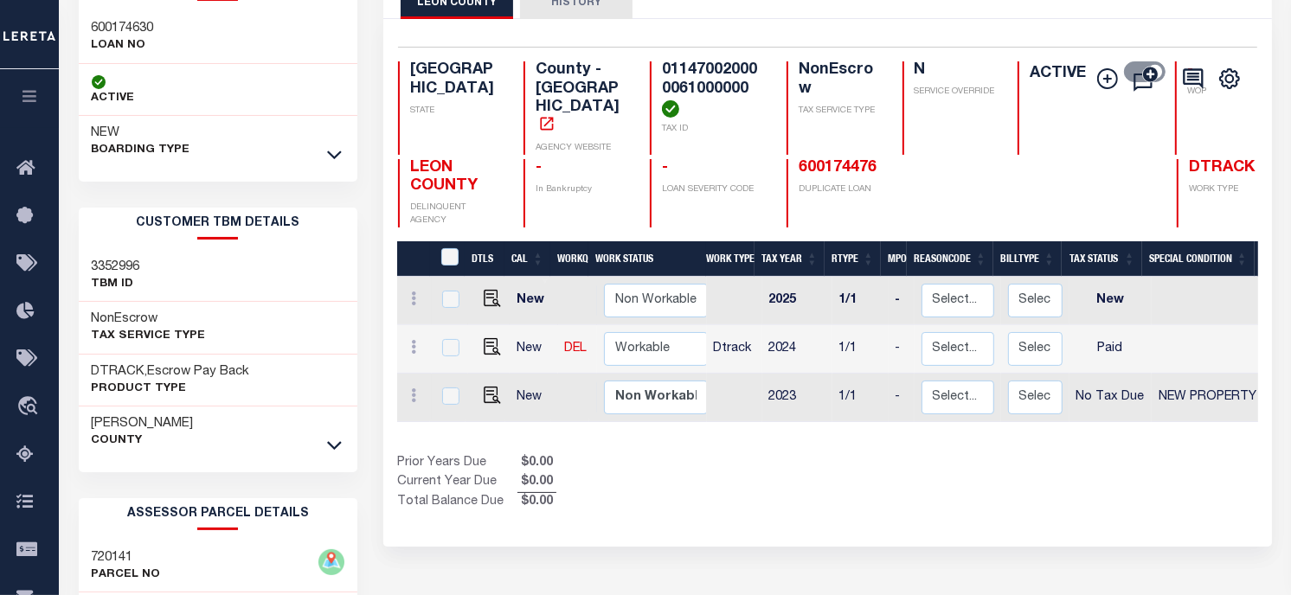
scroll to position [384, 0]
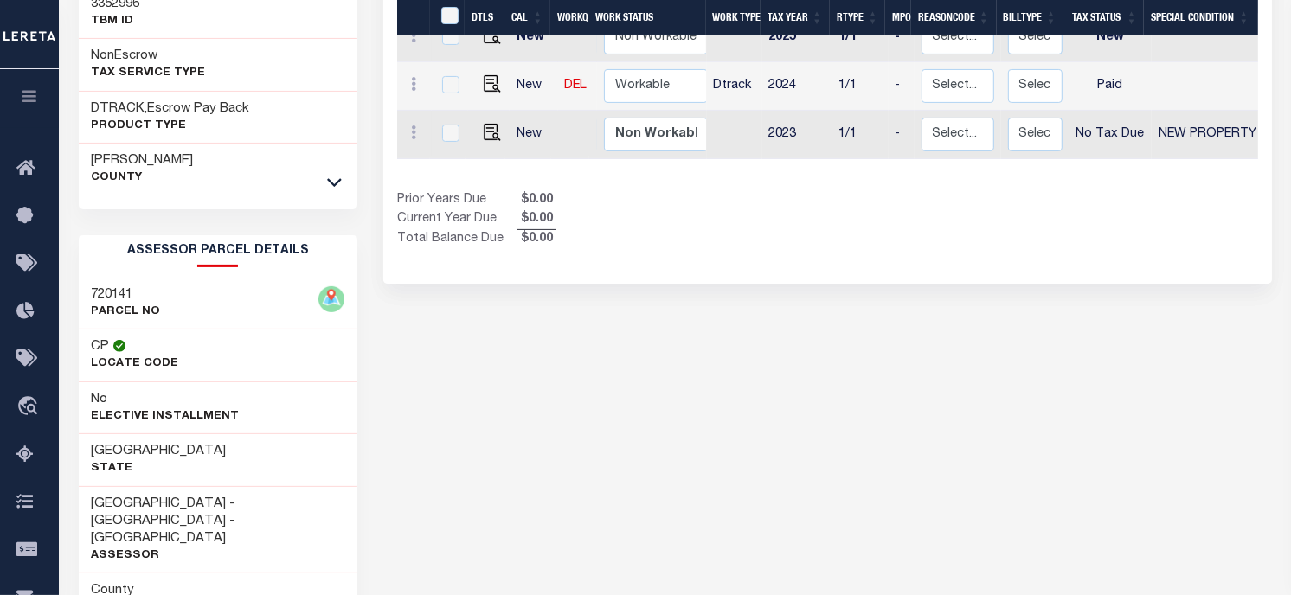
click at [109, 291] on h3 "720141" at bounding box center [126, 294] width 69 height 17
copy h3 "720141"
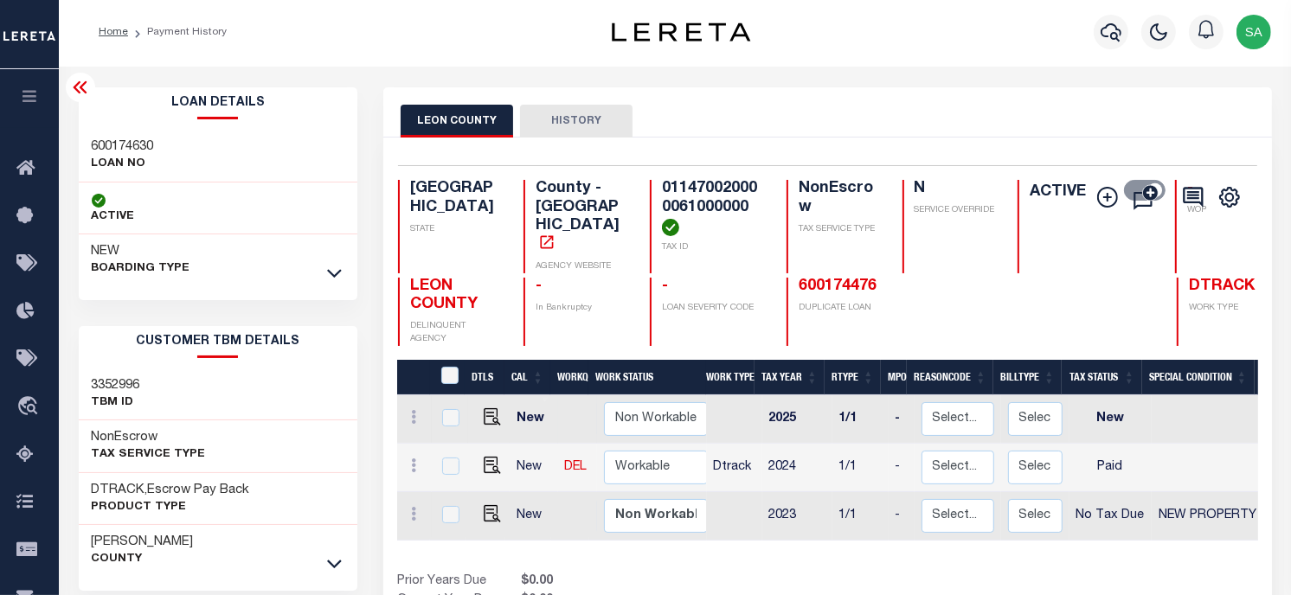
scroll to position [0, 0]
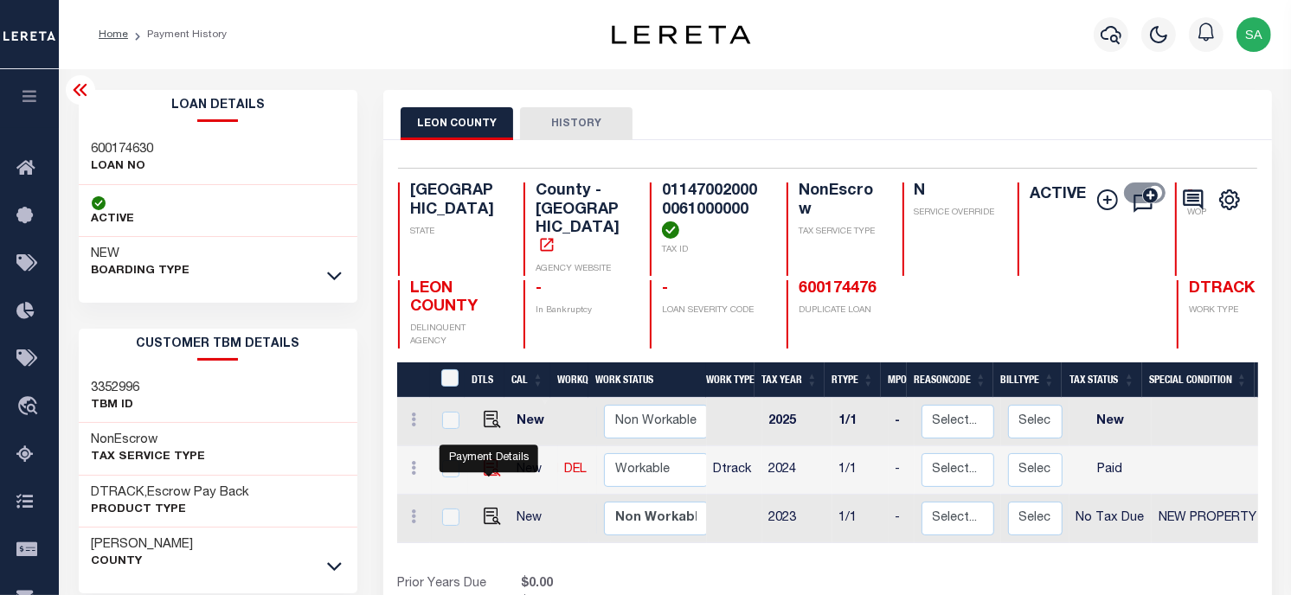
click at [494, 460] on img "" at bounding box center [492, 468] width 17 height 17
checkbox input "true"
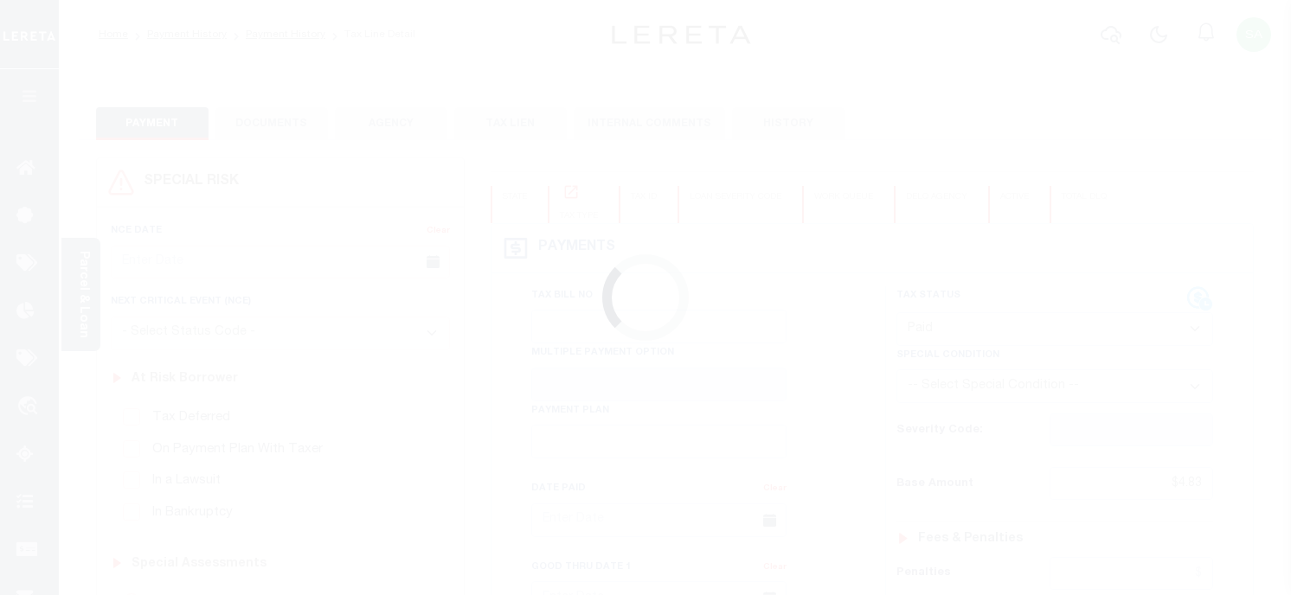
select select "PYD"
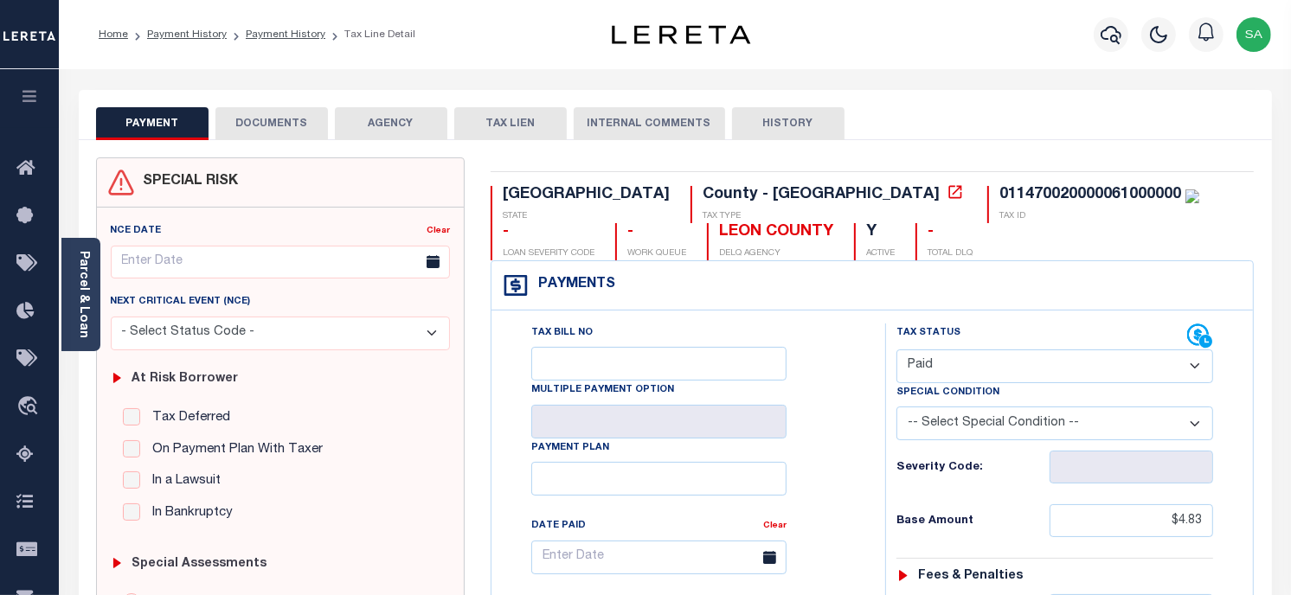
click at [304, 126] on button "DOCUMENTS" at bounding box center [272, 123] width 113 height 33
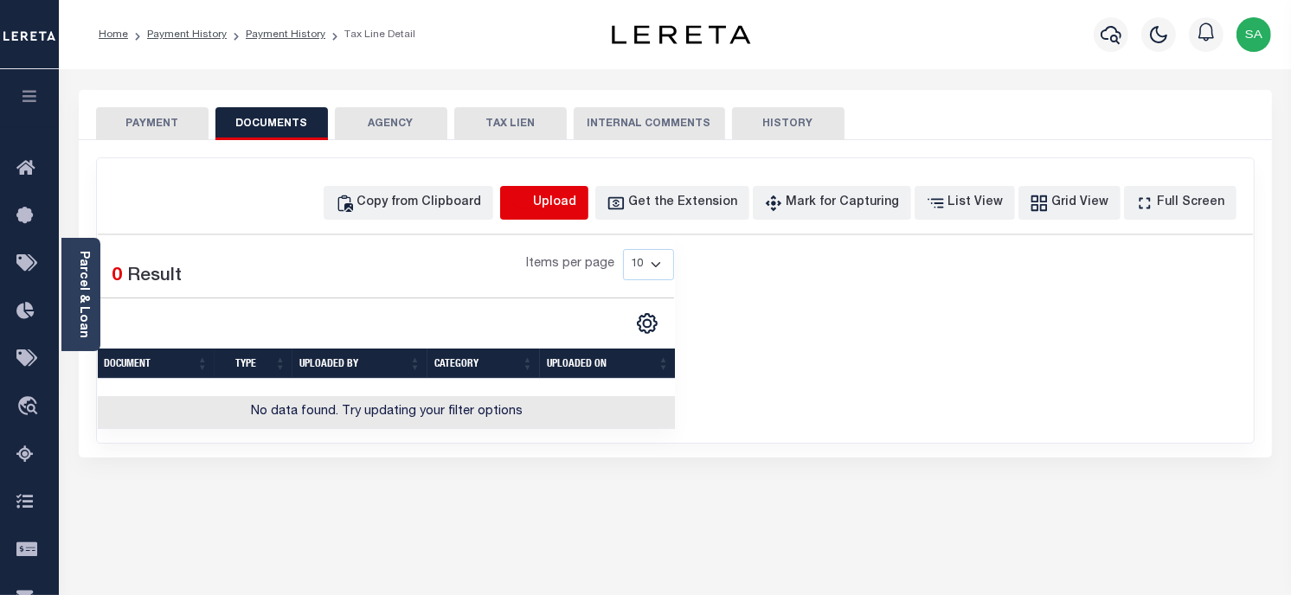
click at [531, 210] on icon "button" at bounding box center [520, 203] width 19 height 19
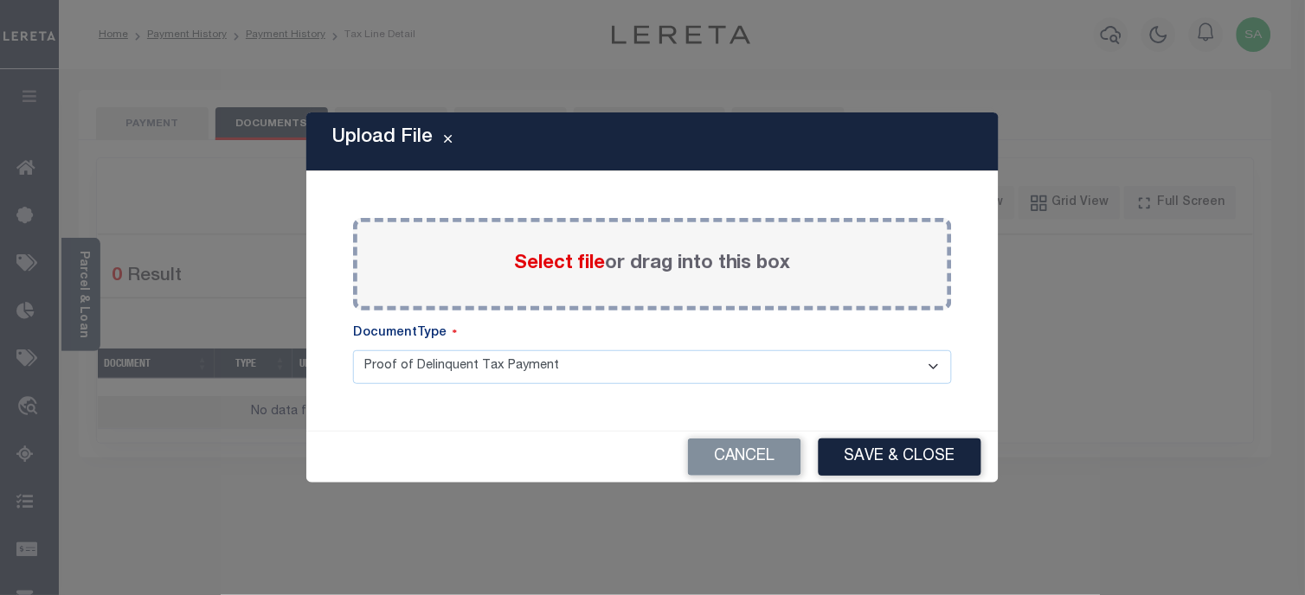
click at [613, 272] on label "Select file or drag into this box" at bounding box center [652, 264] width 277 height 29
click at [0, 0] on input "Select file or drag into this box" at bounding box center [0, 0] width 0 height 0
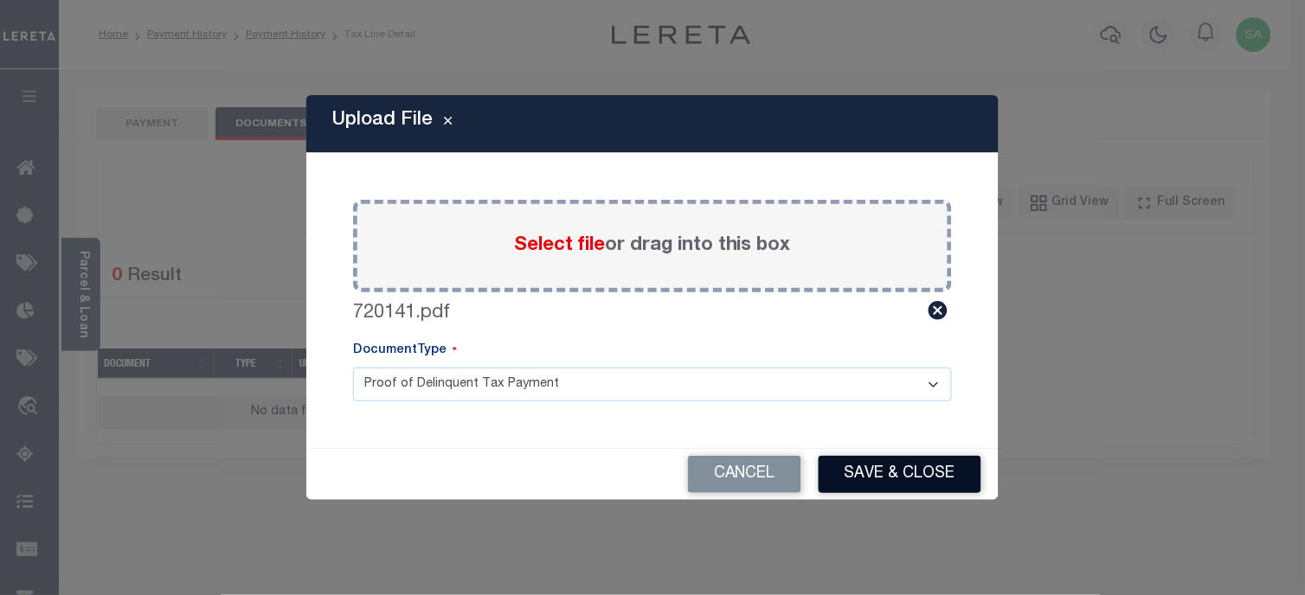
click at [892, 469] on button "Save & Close" at bounding box center [900, 474] width 163 height 37
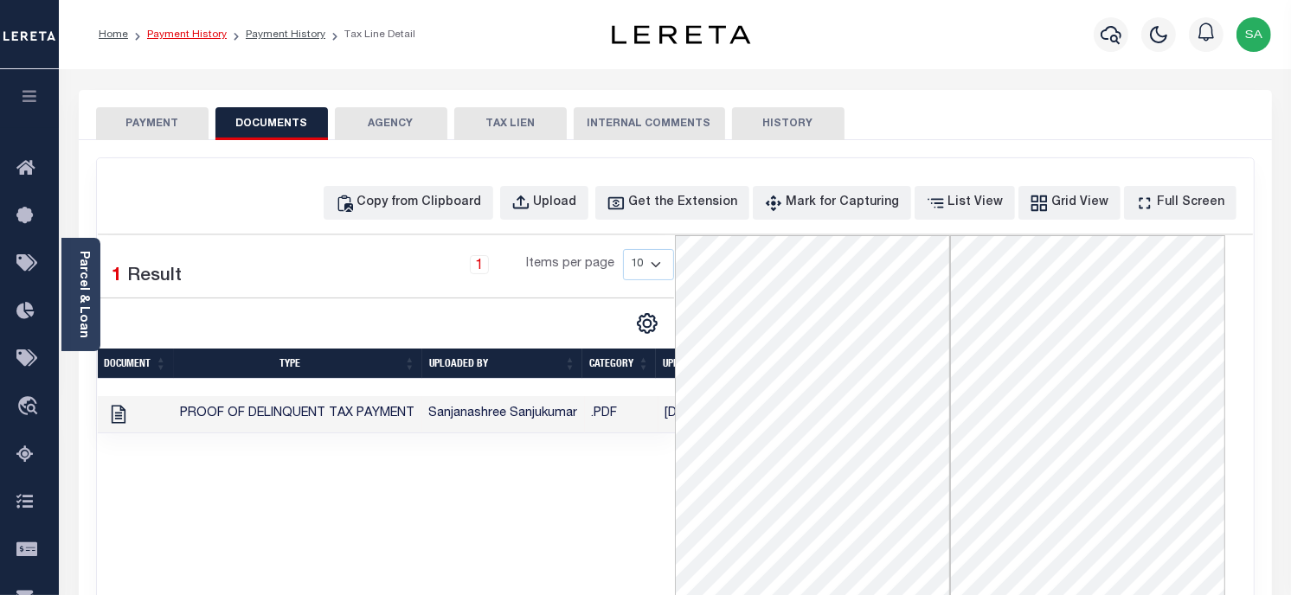
click at [165, 35] on link "Payment History" at bounding box center [187, 34] width 80 height 10
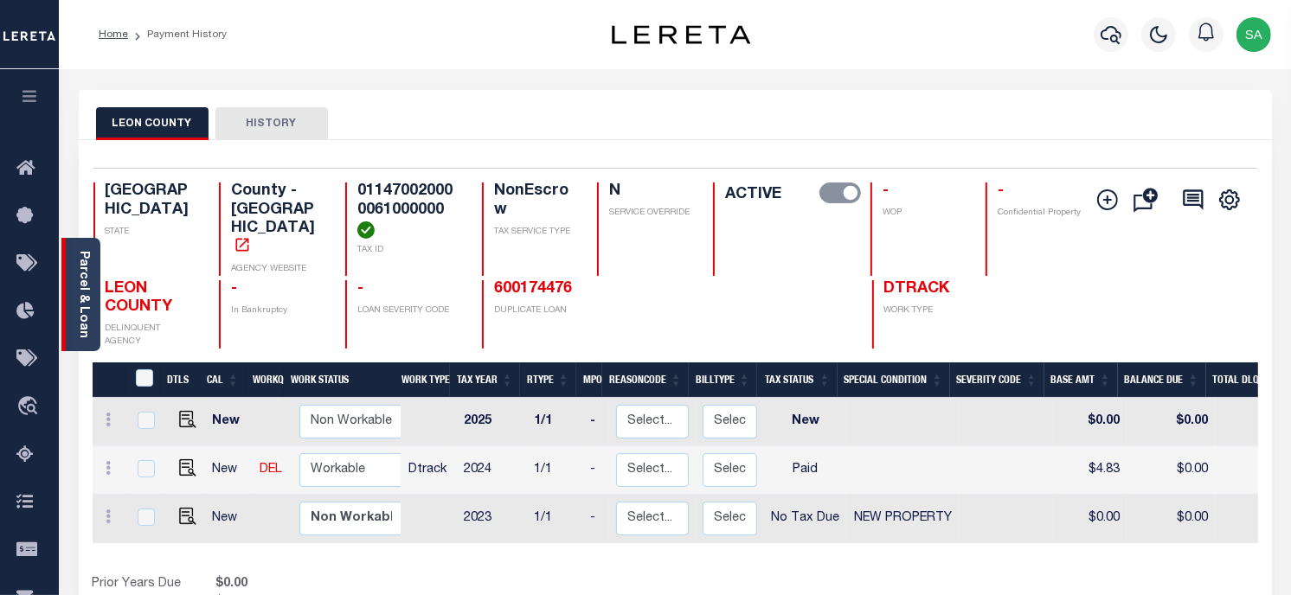
click at [82, 301] on link "Parcel & Loan" at bounding box center [83, 294] width 12 height 87
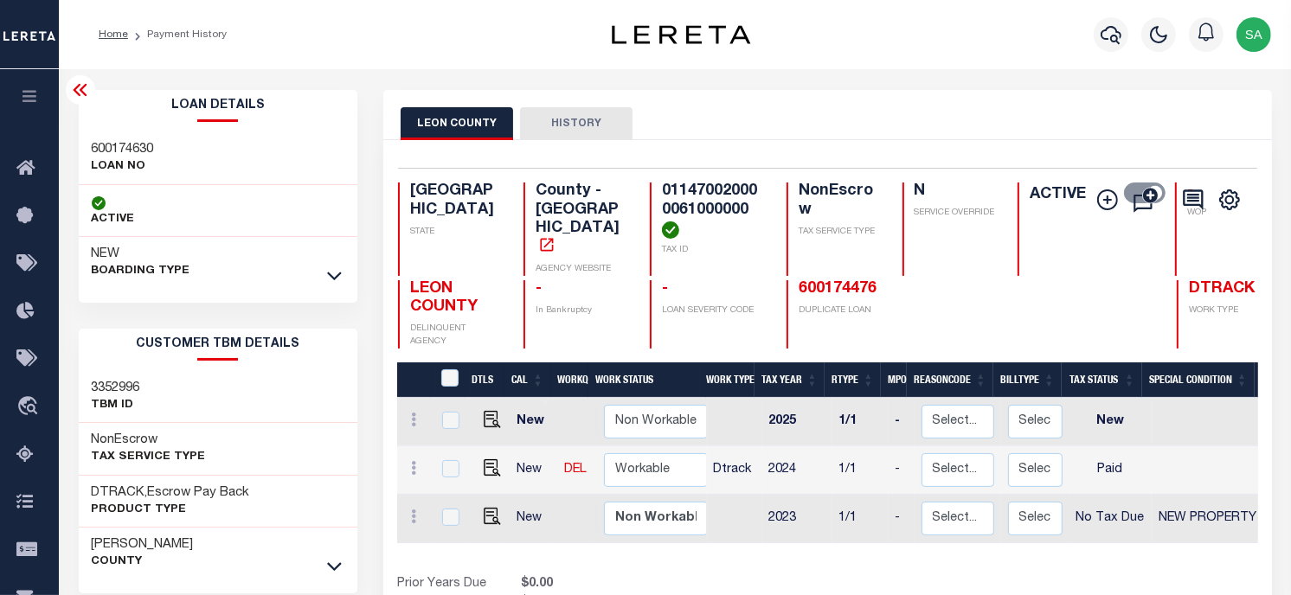
click at [84, 139] on div "600174630 LOAN NO" at bounding box center [218, 158] width 279 height 53
copy h3 "600174630"
click at [662, 203] on h4 "011470020000061000000" at bounding box center [714, 211] width 104 height 56
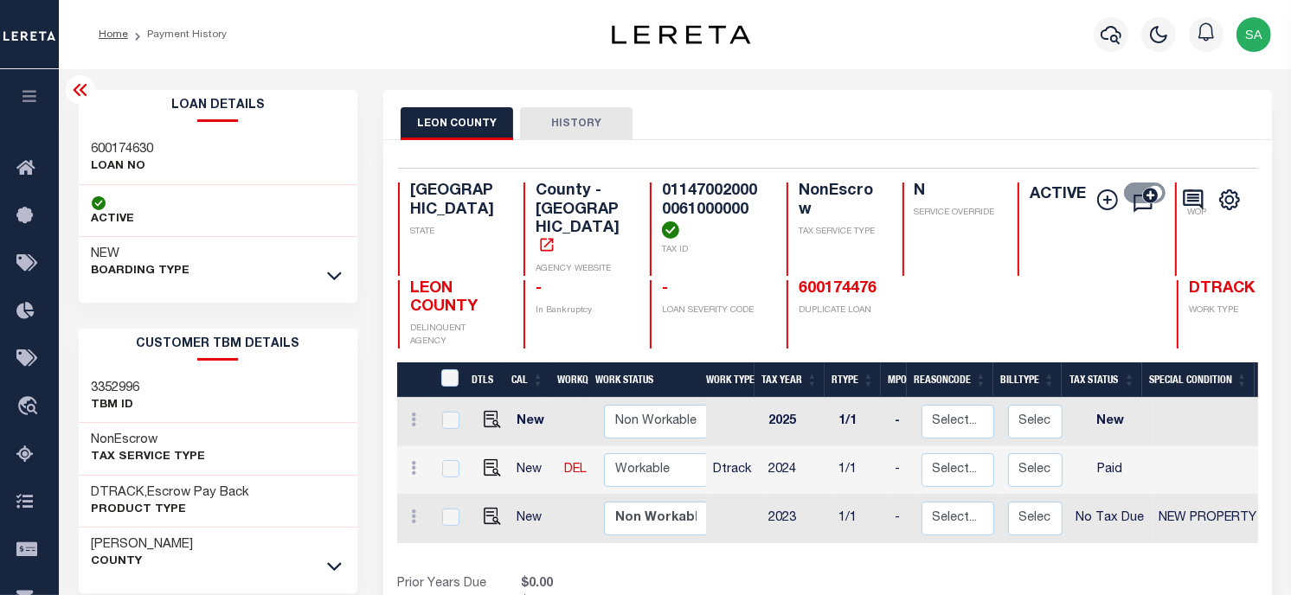
copy h4 "011470020000061000000"
click at [1000, 111] on div "LEON COUNTY HISTORY" at bounding box center [828, 123] width 854 height 32
click at [1023, 65] on div "Home Payment History Profile" at bounding box center [675, 34] width 1232 height 69
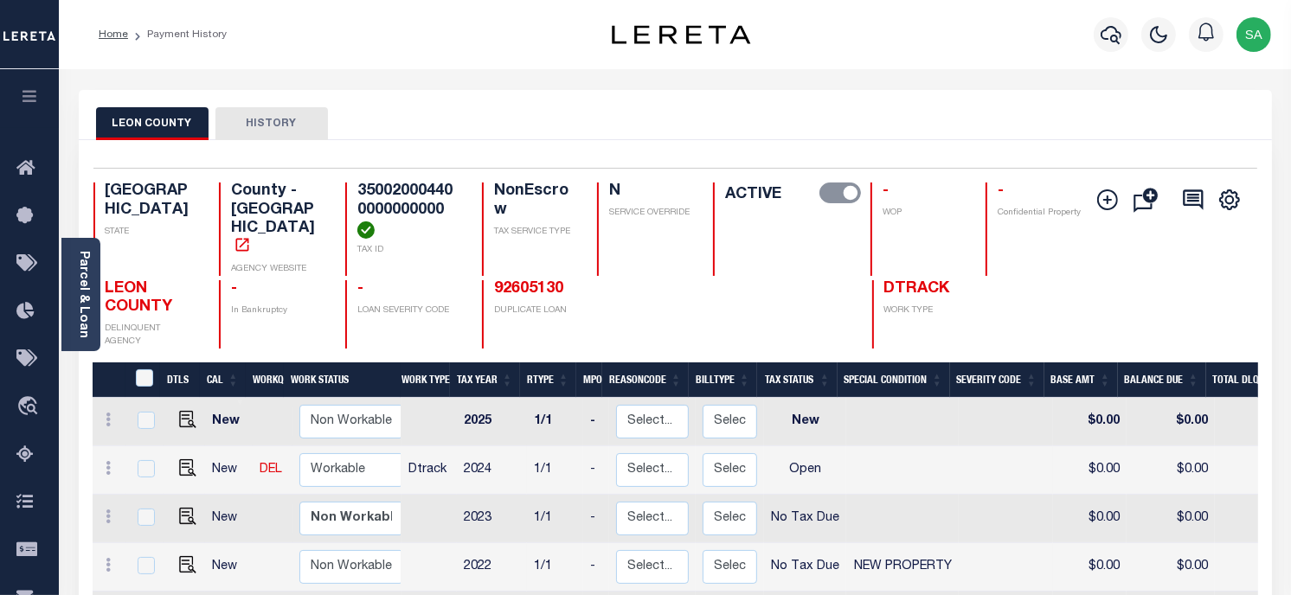
click at [1050, 121] on div "LEON COUNTY HISTORY" at bounding box center [675, 123] width 1159 height 32
click at [998, 40] on div "Profile Sign out" at bounding box center [1030, 34] width 498 height 61
drag, startPoint x: 82, startPoint y: 301, endPoint x: 135, endPoint y: 312, distance: 54.0
click at [82, 301] on link "Parcel & Loan" at bounding box center [83, 294] width 12 height 87
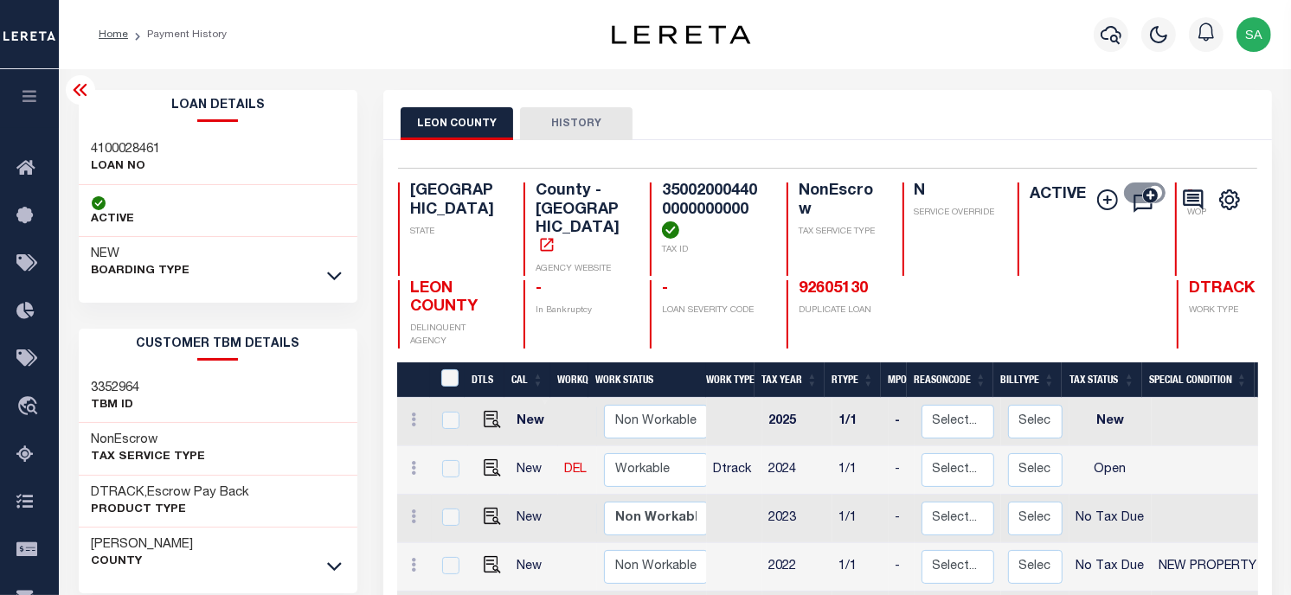
scroll to position [288, 0]
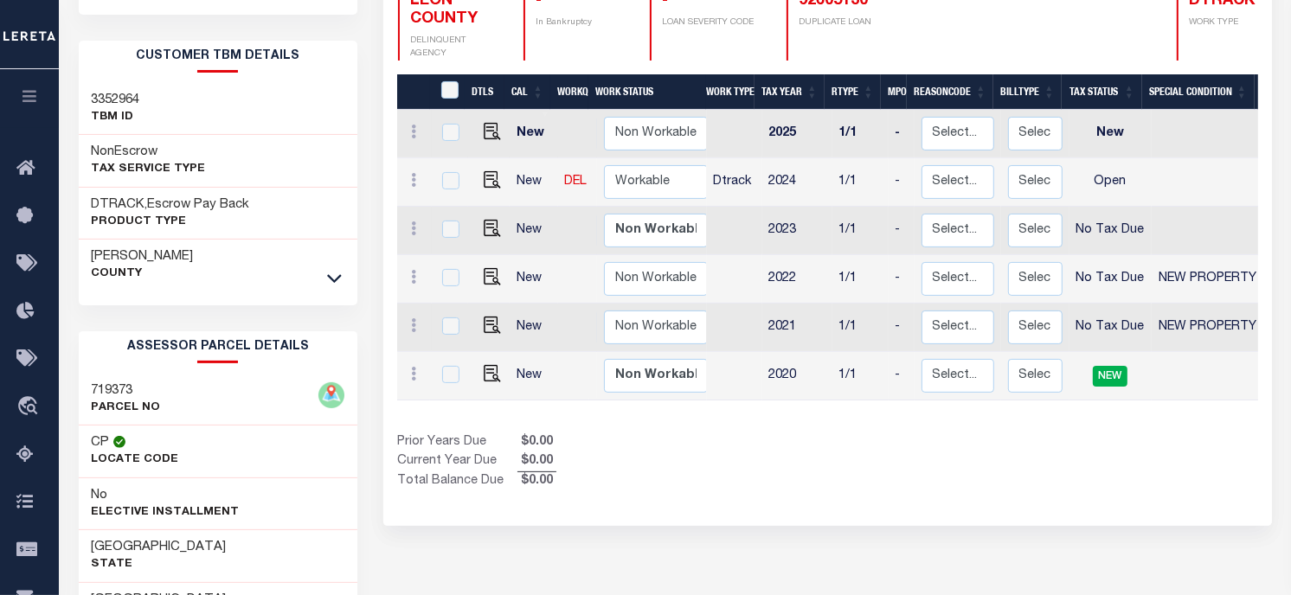
click at [108, 383] on h3 "719373" at bounding box center [126, 391] width 69 height 17
copy h3 "719373"
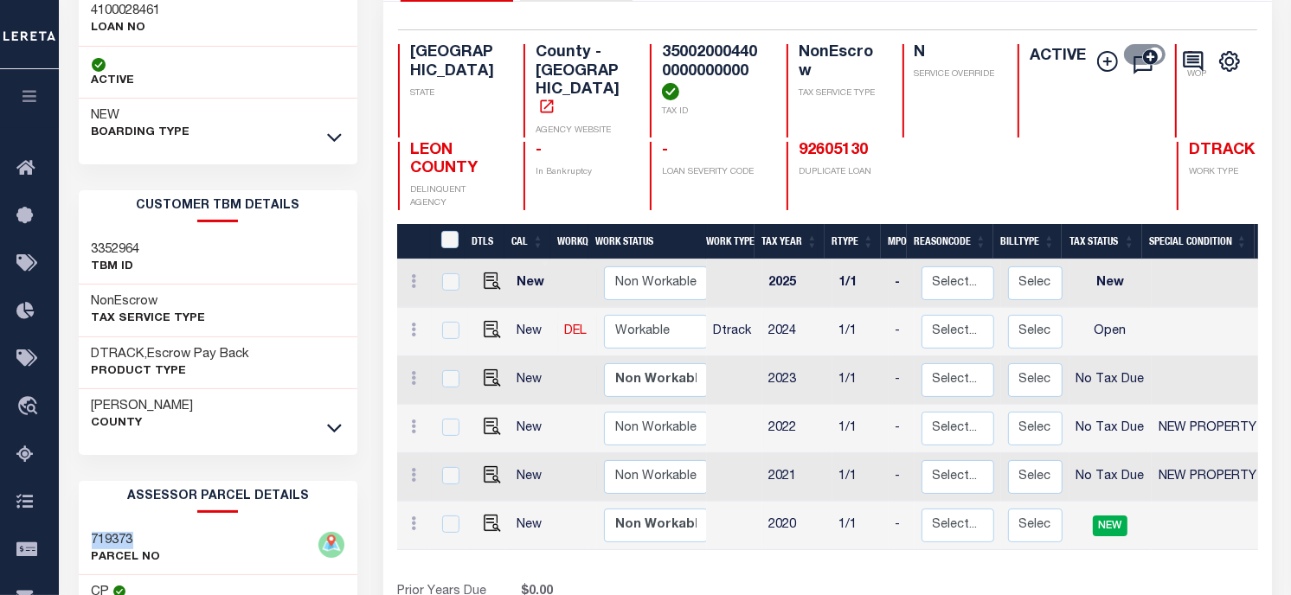
scroll to position [0, 0]
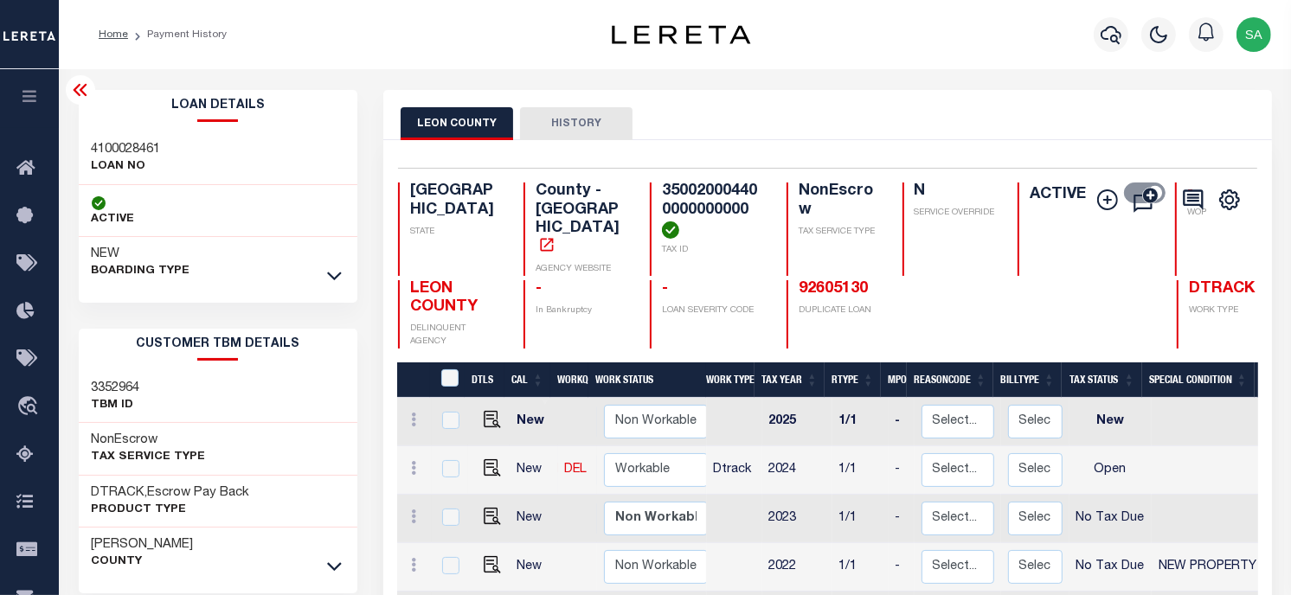
click at [478, 464] on link at bounding box center [488, 470] width 26 height 12
checkbox input "true"
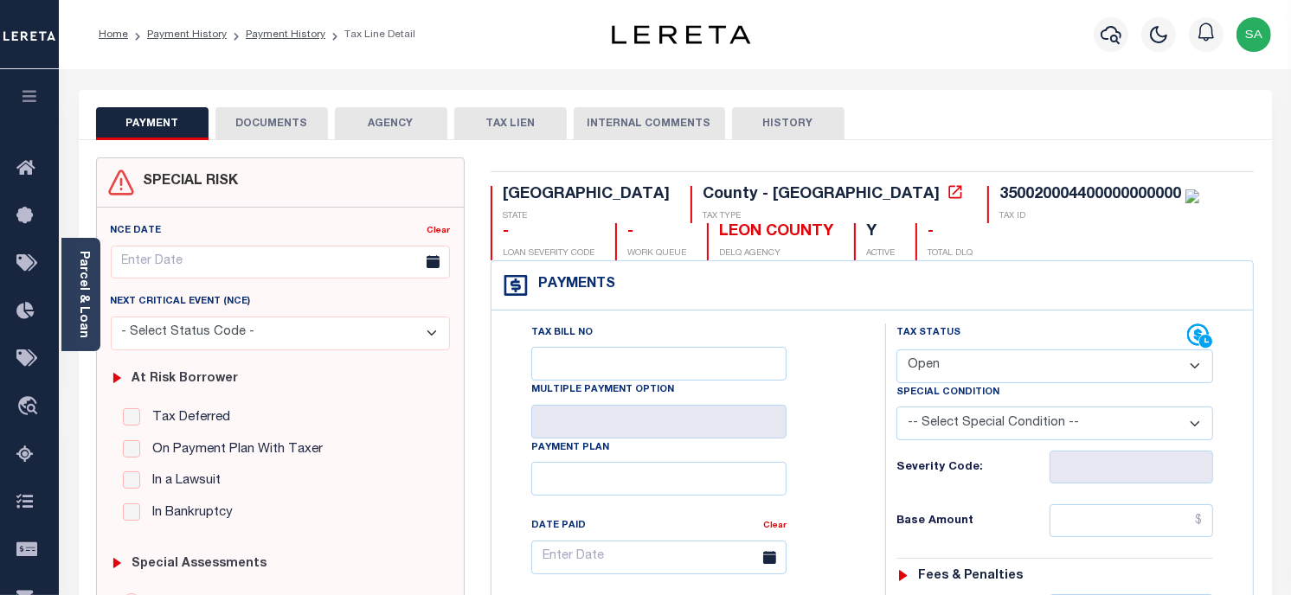
click at [1073, 383] on select "- Select Status Code - Open Due/Unpaid Paid Incomplete No Tax Due Internal Refu…" at bounding box center [1055, 367] width 317 height 34
select select "PYD"
click at [897, 351] on select "- Select Status Code - Open Due/Unpaid Paid Incomplete No Tax Due Internal Refu…" at bounding box center [1055, 367] width 317 height 34
type input "08/16/2025"
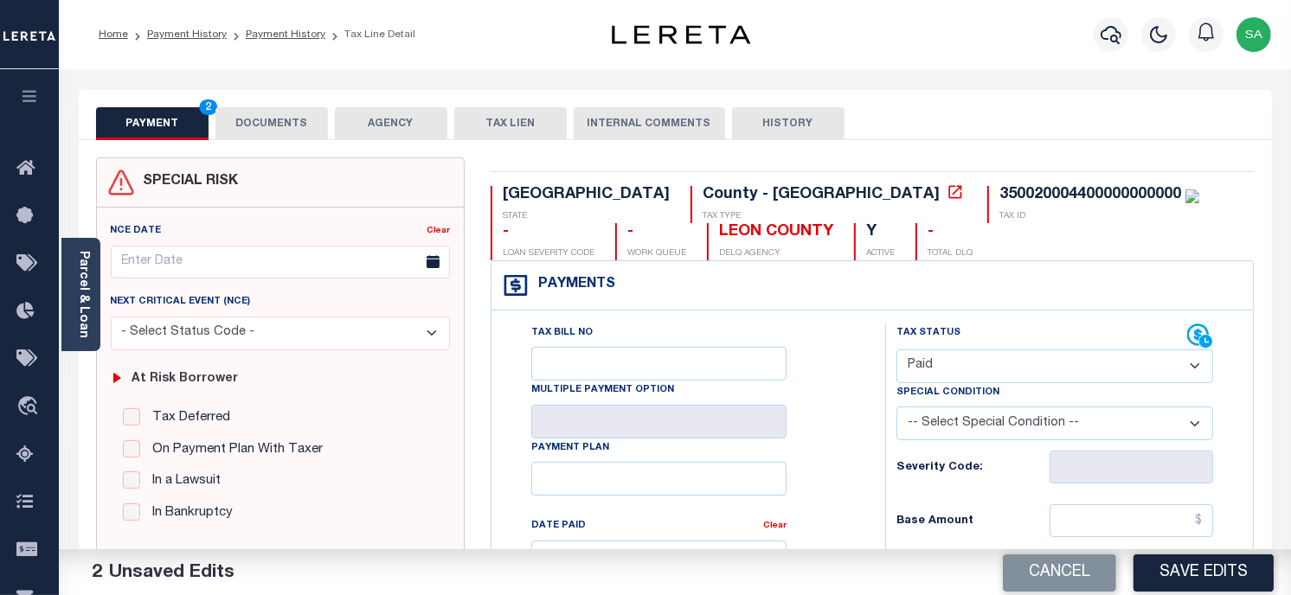
drag, startPoint x: 1021, startPoint y: 76, endPoint x: 1004, endPoint y: 133, distance: 59.7
click at [273, 123] on button "DOCUMENTS" at bounding box center [272, 123] width 113 height 33
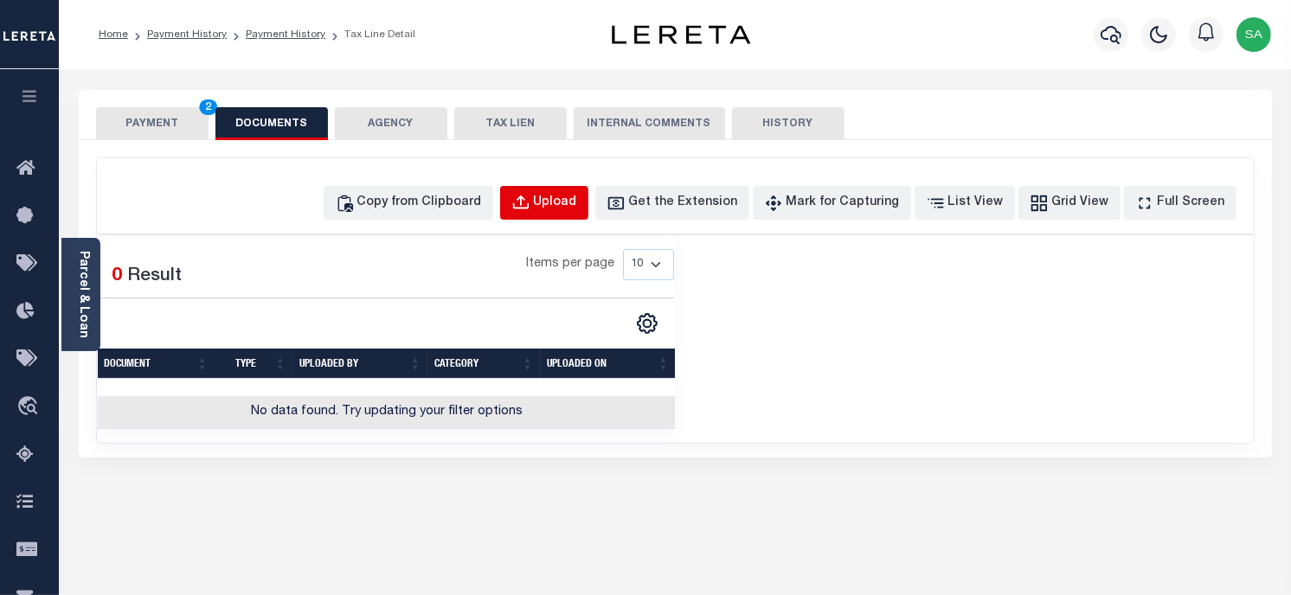
click at [577, 199] on div "Upload" at bounding box center [555, 203] width 43 height 19
select select "POP"
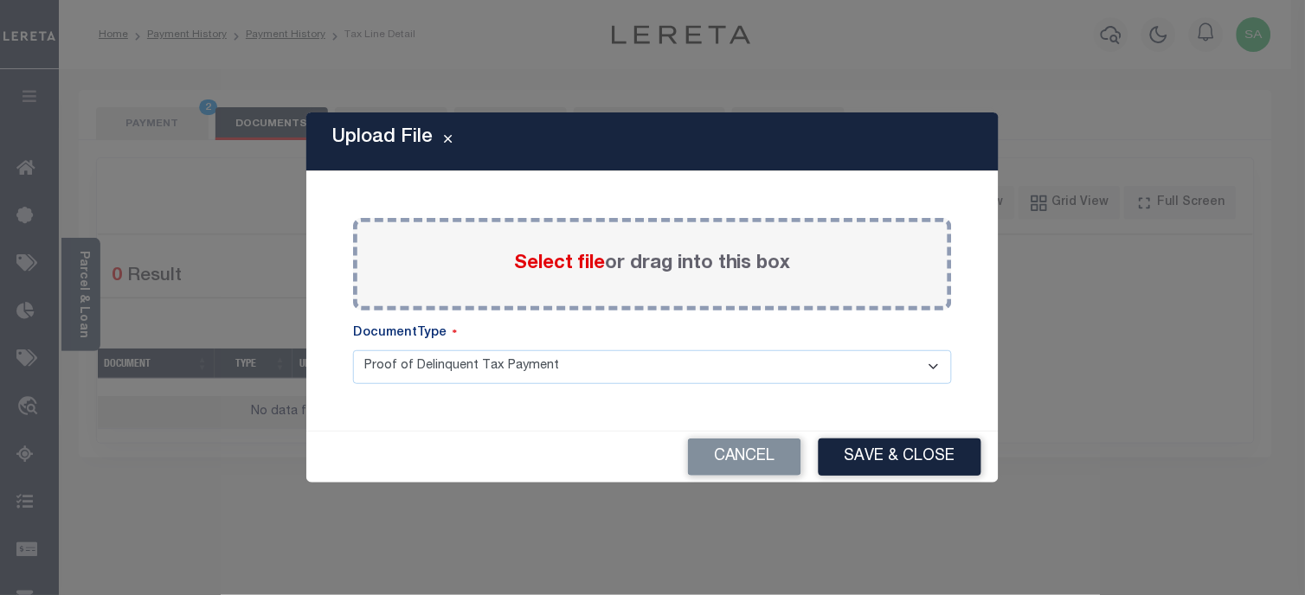
click at [608, 252] on label "Select file or drag into this box" at bounding box center [652, 264] width 277 height 29
click at [0, 0] on input "Select file or drag into this box" at bounding box center [0, 0] width 0 height 0
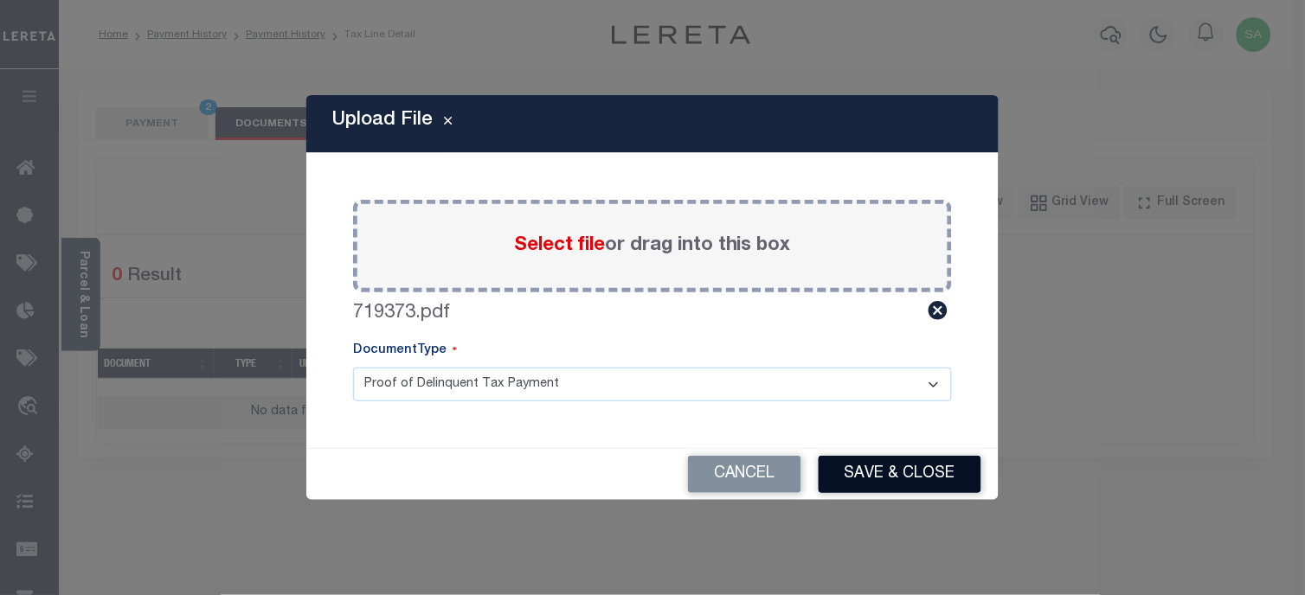
click at [871, 477] on button "Save & Close" at bounding box center [900, 474] width 163 height 37
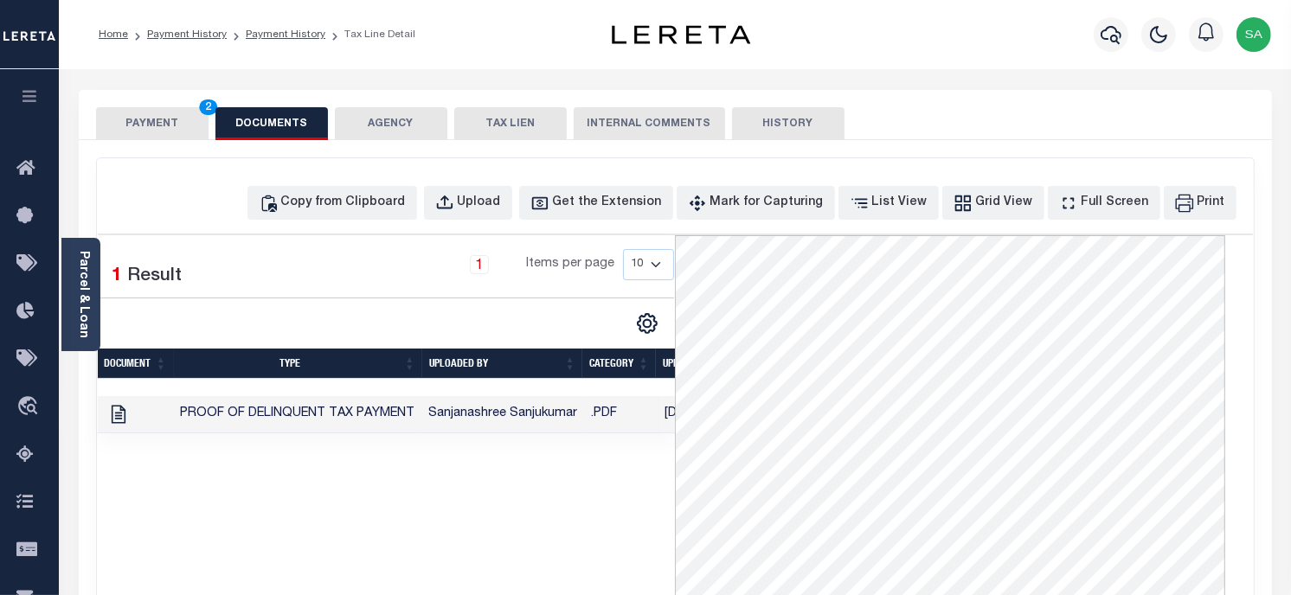
click at [170, 125] on button "PAYMENT 2" at bounding box center [152, 123] width 113 height 33
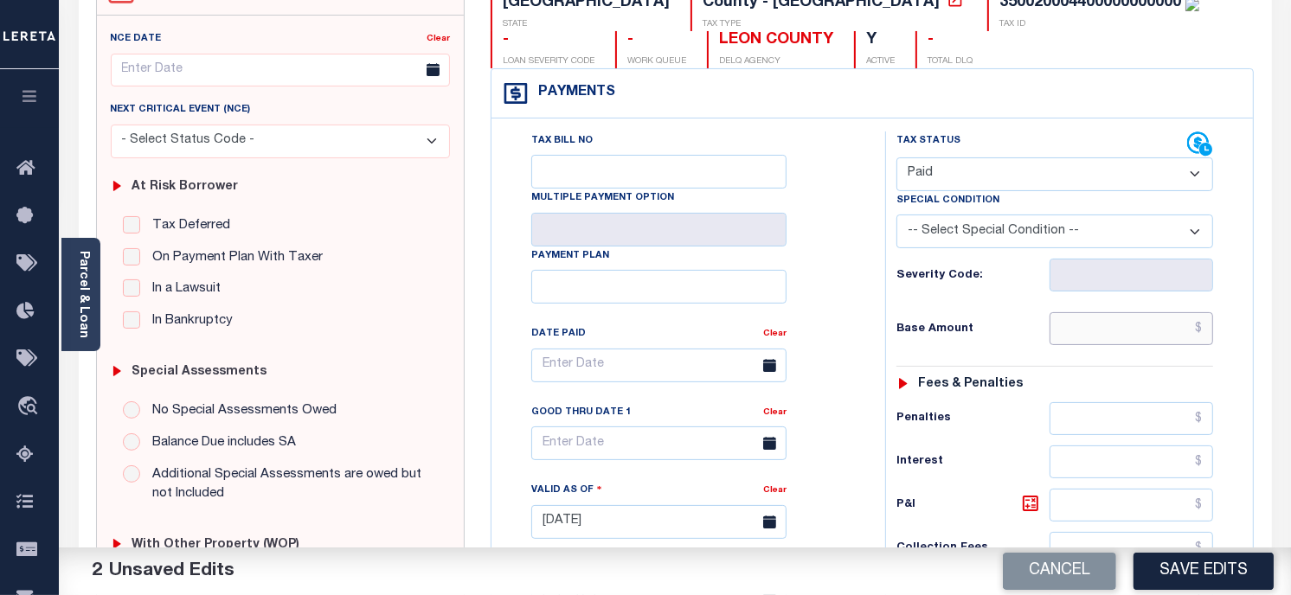
click at [1091, 327] on input "text" at bounding box center [1132, 328] width 164 height 33
paste input "$9.55"
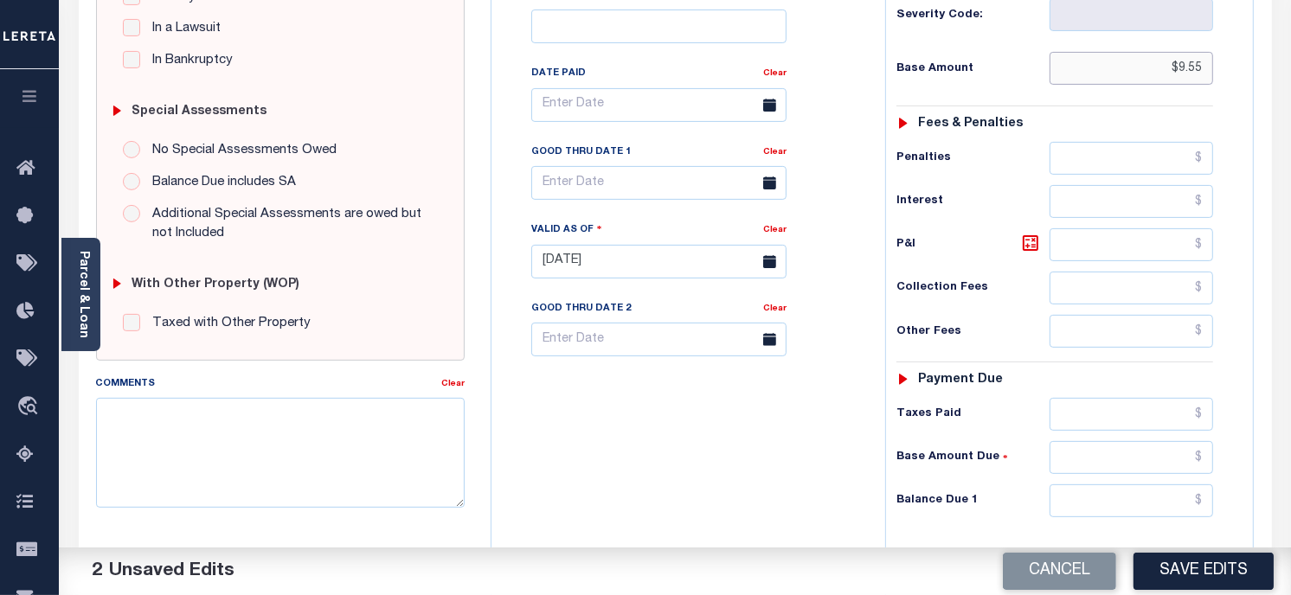
scroll to position [712, 0]
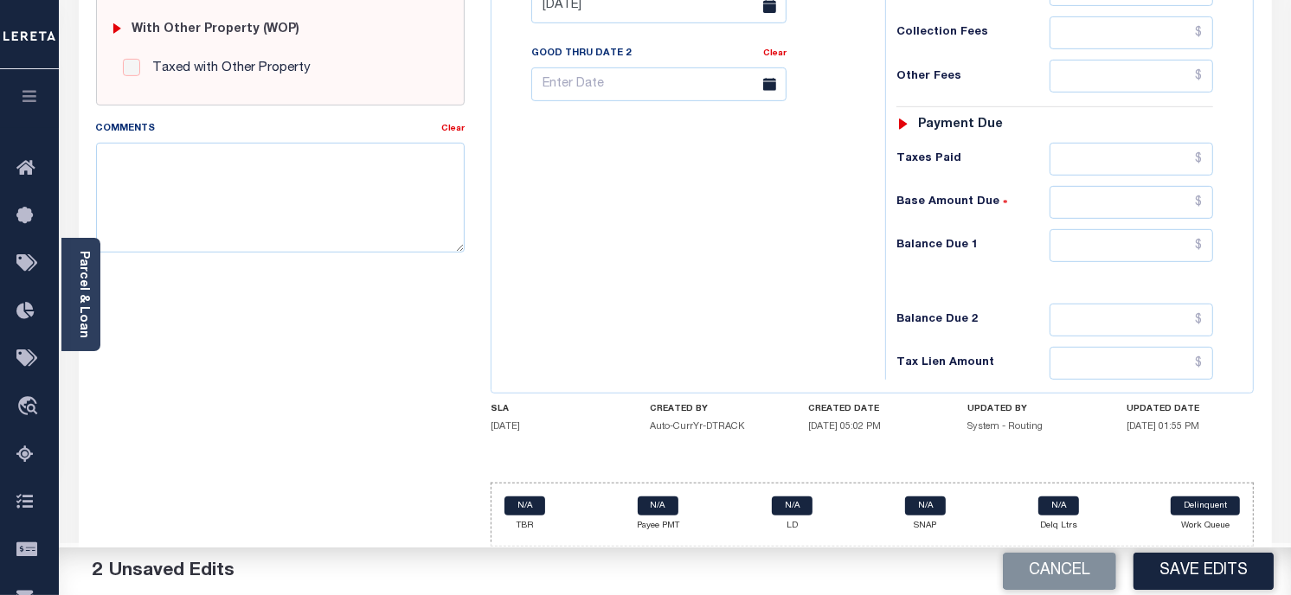
type input "$9.55"
drag, startPoint x: 1130, startPoint y: 249, endPoint x: 1110, endPoint y: 248, distance: 20.0
click at [1130, 249] on input "text" at bounding box center [1132, 245] width 164 height 33
type input "$0.00"
click at [1217, 554] on button "Save Edits" at bounding box center [1204, 571] width 140 height 37
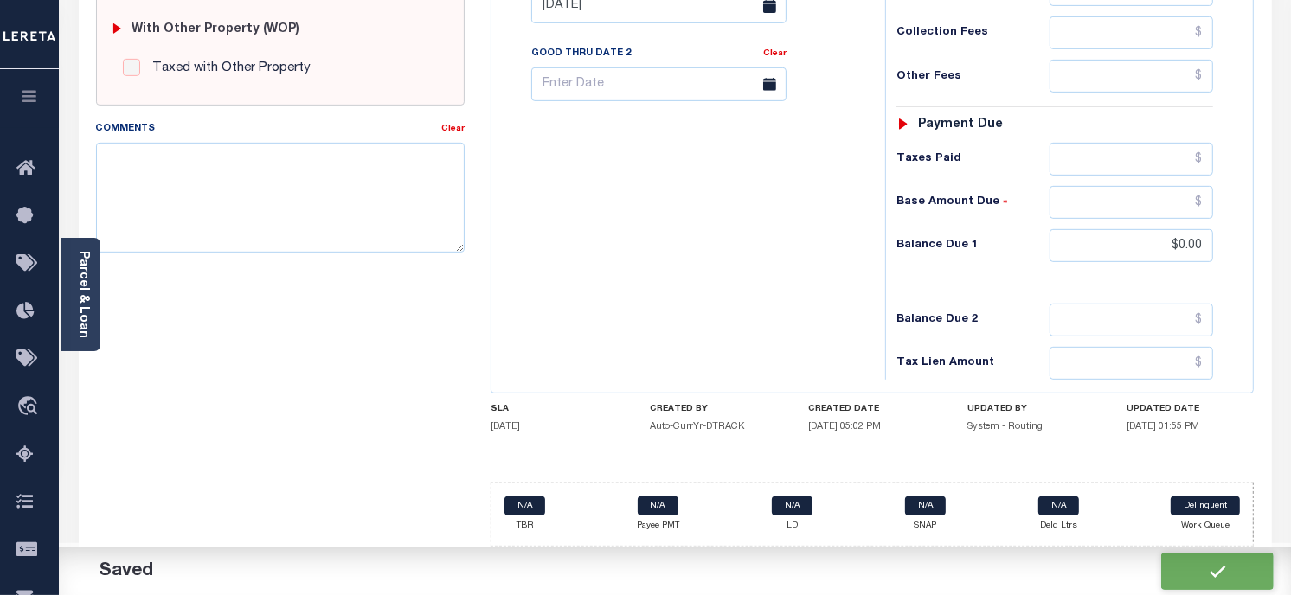
checkbox input "false"
type input "$9.55"
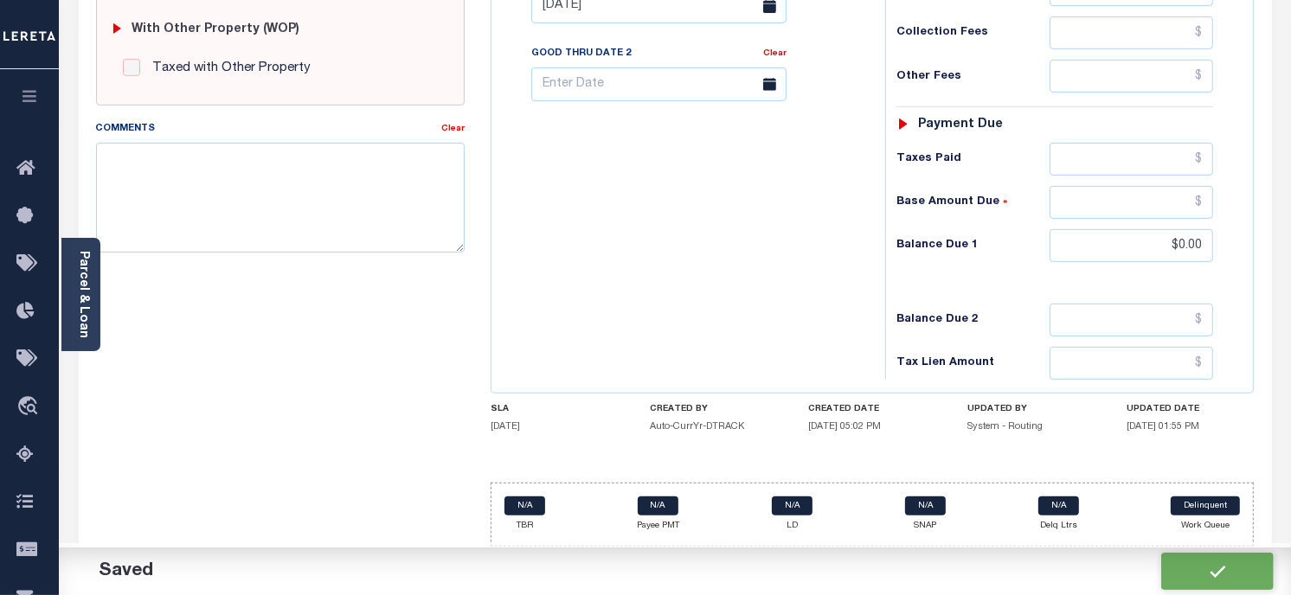
type input "$0"
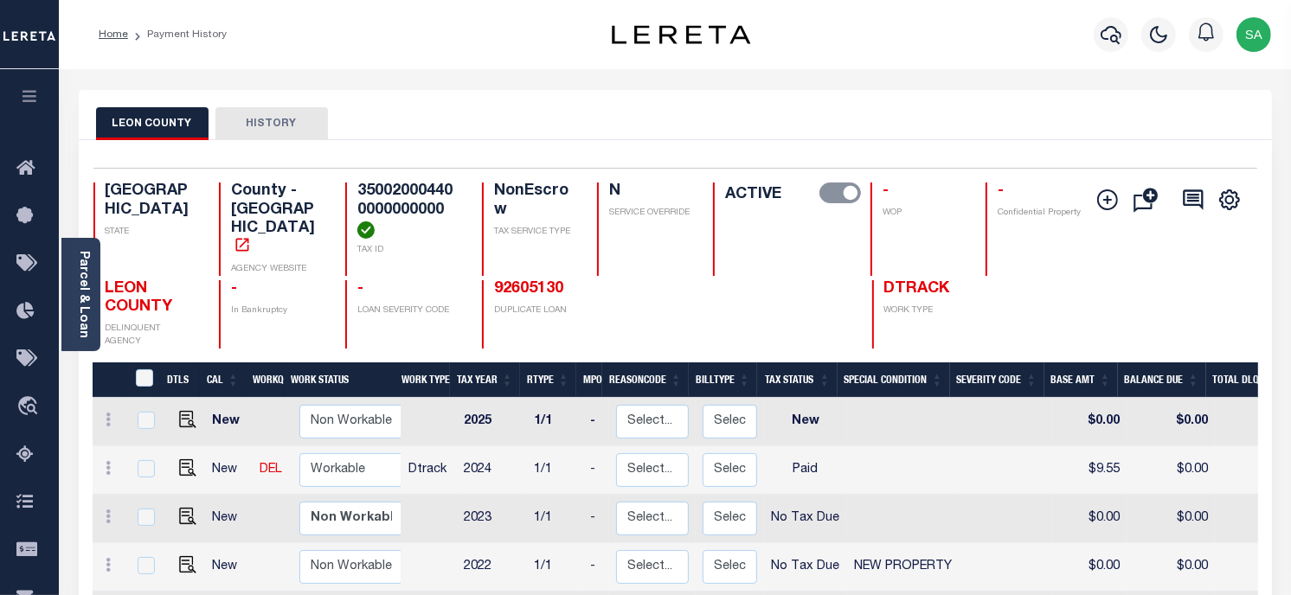
click at [1014, 136] on div "LEON COUNTY HISTORY" at bounding box center [675, 123] width 1159 height 32
click at [1023, 70] on div "Parcel & Loan Loan Details 4100028461 LOAN NO NEW" at bounding box center [675, 585] width 1219 height 1032
click at [885, 117] on div "LEON COUNTY HISTORY" at bounding box center [675, 123] width 1159 height 32
drag, startPoint x: 924, startPoint y: 69, endPoint x: 924, endPoint y: 80, distance: 11.3
click at [924, 71] on div "Parcel & Loan Loan Details 4100028461 LOAN NO NEW" at bounding box center [675, 585] width 1219 height 1032
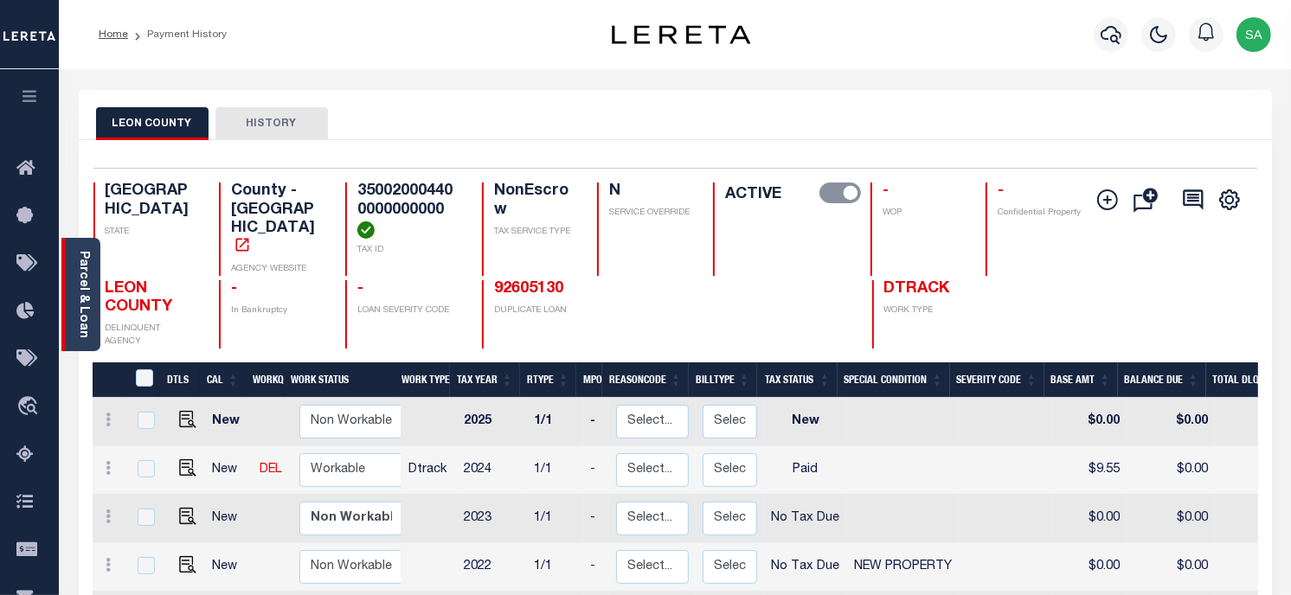
click at [88, 270] on link "Parcel & Loan" at bounding box center [83, 294] width 12 height 87
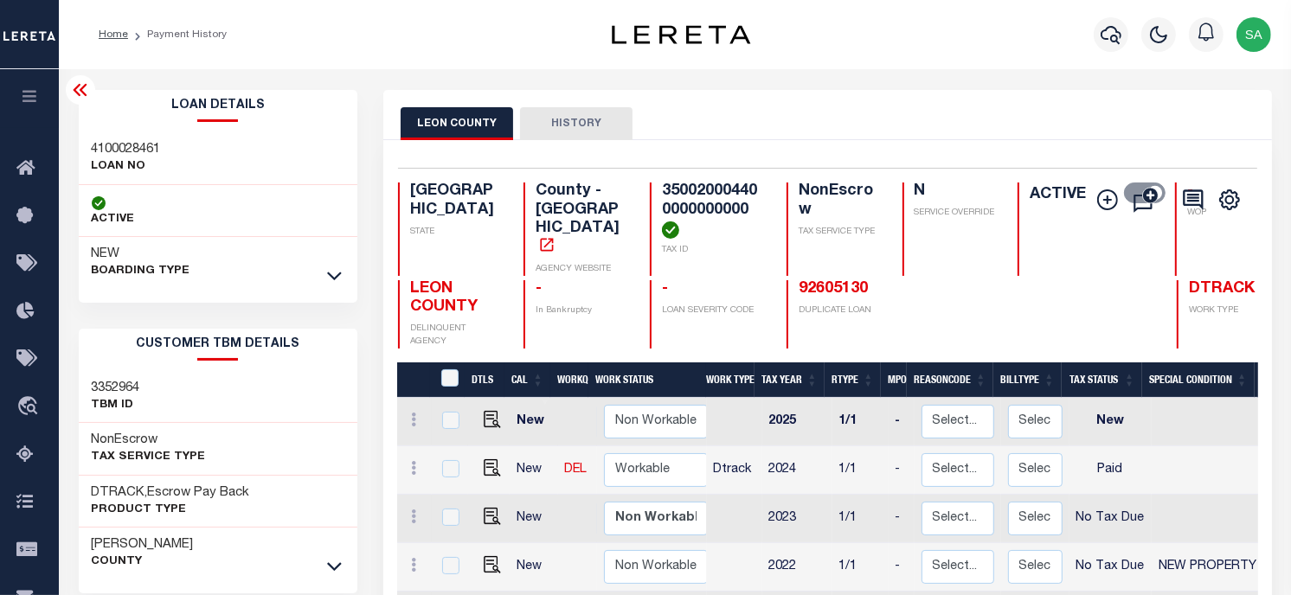
click at [128, 141] on h3 "4100028461" at bounding box center [126, 149] width 69 height 17
copy h3 "4100028461"
click at [662, 194] on h4 "350020004400000000000" at bounding box center [714, 211] width 104 height 56
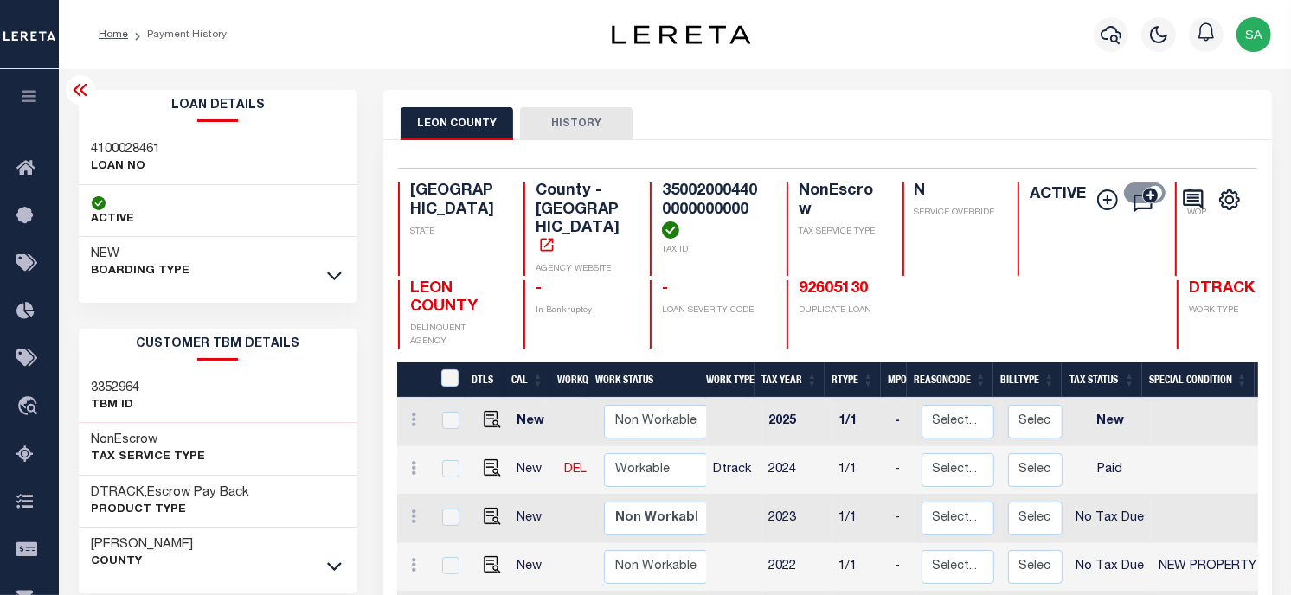
copy h4 "350020004400000000000"
click at [897, 99] on div "LEON COUNTY HISTORY" at bounding box center [827, 115] width 889 height 50
click at [998, 99] on div "LEON COUNTY HISTORY" at bounding box center [827, 115] width 889 height 50
drag, startPoint x: 892, startPoint y: 84, endPoint x: 910, endPoint y: 90, distance: 19.2
click at [892, 84] on div "Parcel & Loan Loan Details 4100028461 LOAN NO NEW" at bounding box center [675, 585] width 1219 height 1032
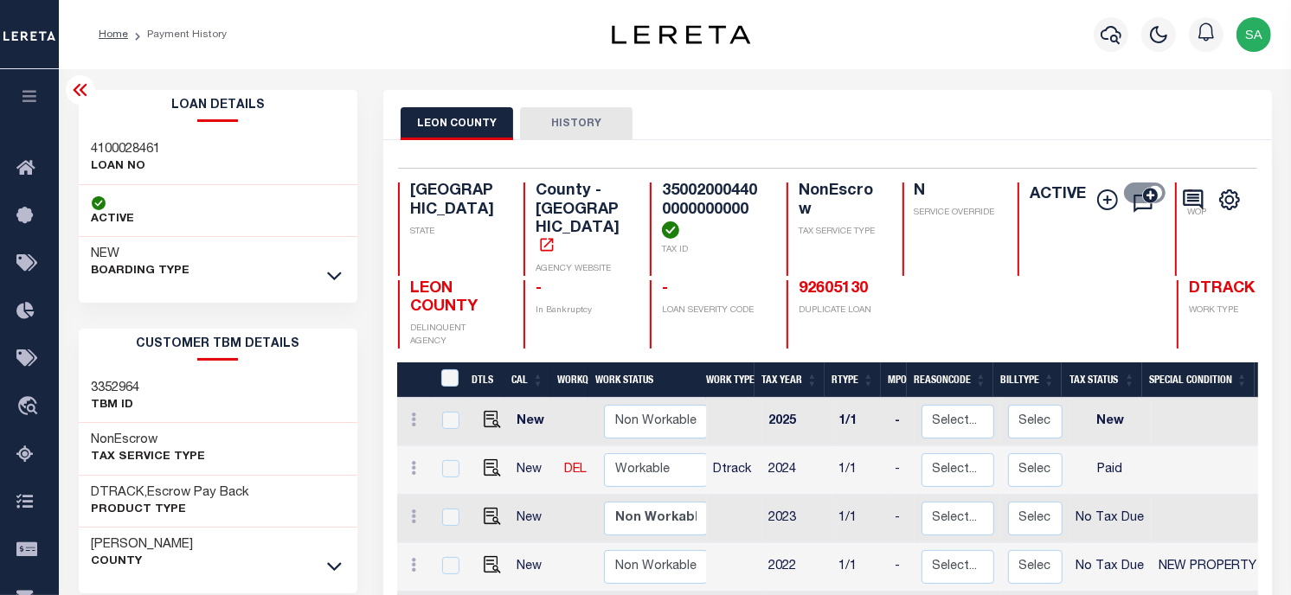
click at [1027, 38] on div "Profile Sign out" at bounding box center [1030, 34] width 498 height 61
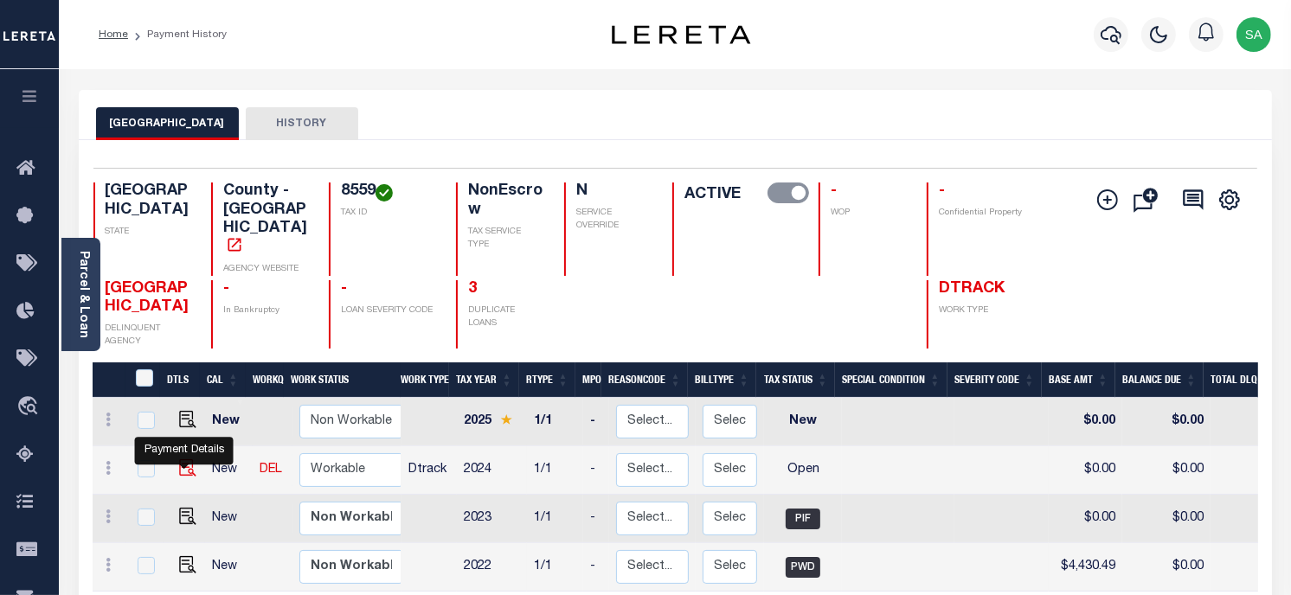
click at [184, 460] on img "" at bounding box center [187, 468] width 17 height 17
checkbox input "true"
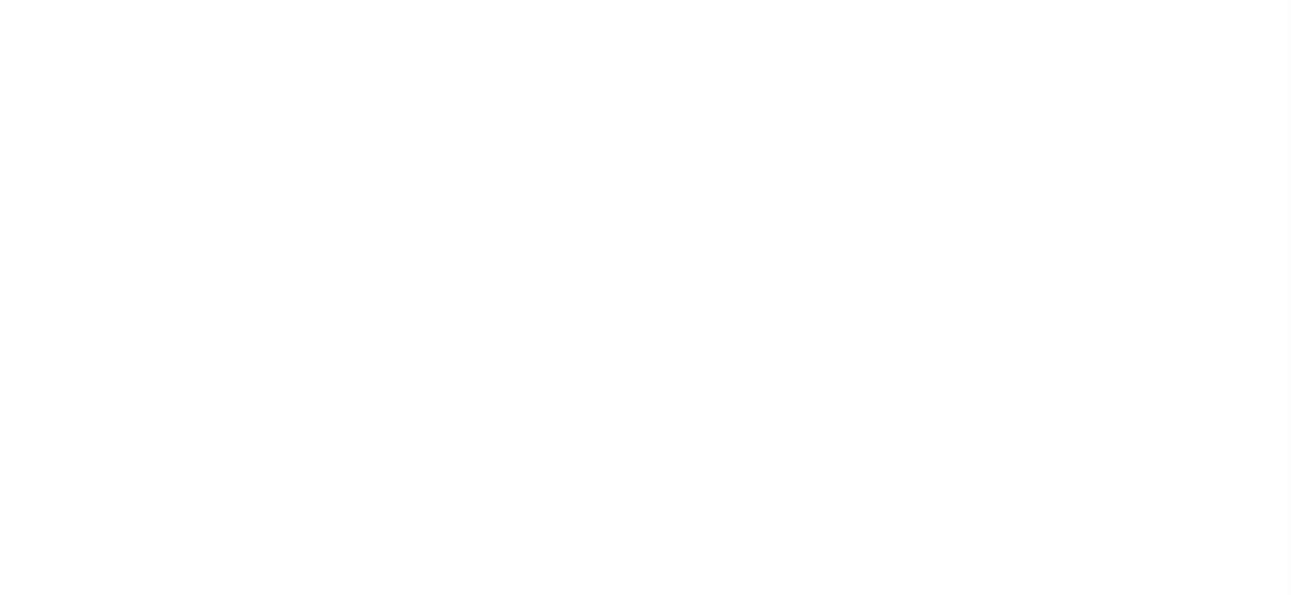
select select "OP2"
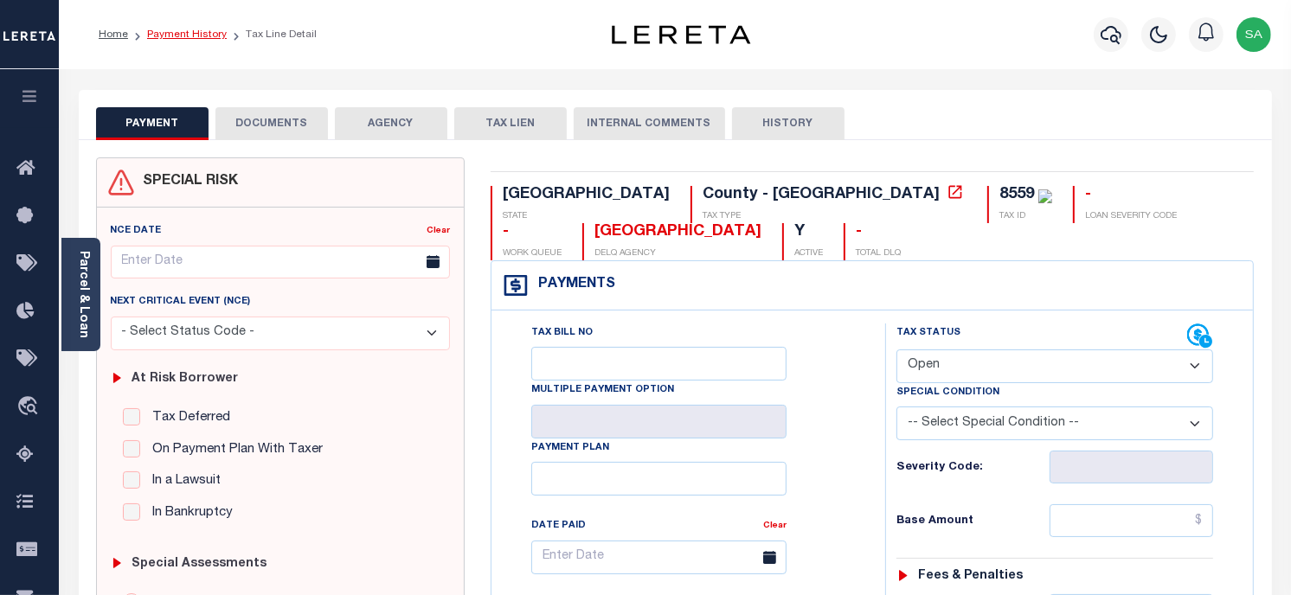
click at [178, 35] on link "Payment History" at bounding box center [187, 34] width 80 height 10
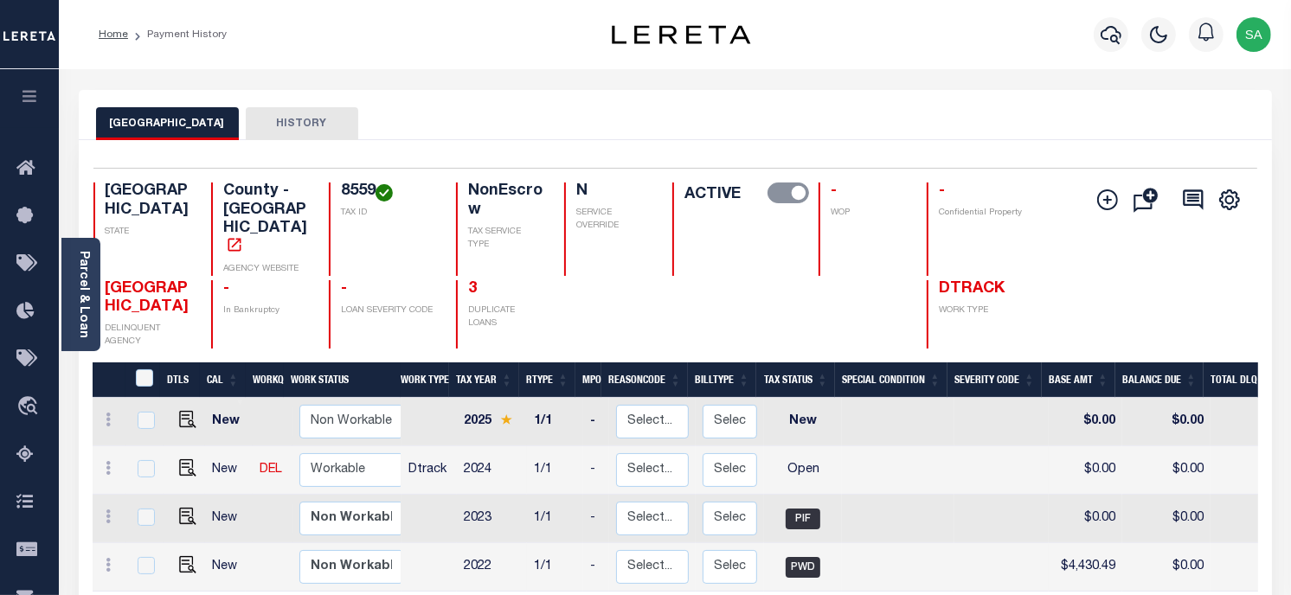
click at [949, 99] on div "PANOLA COUNTY HISTORY" at bounding box center [675, 115] width 1193 height 50
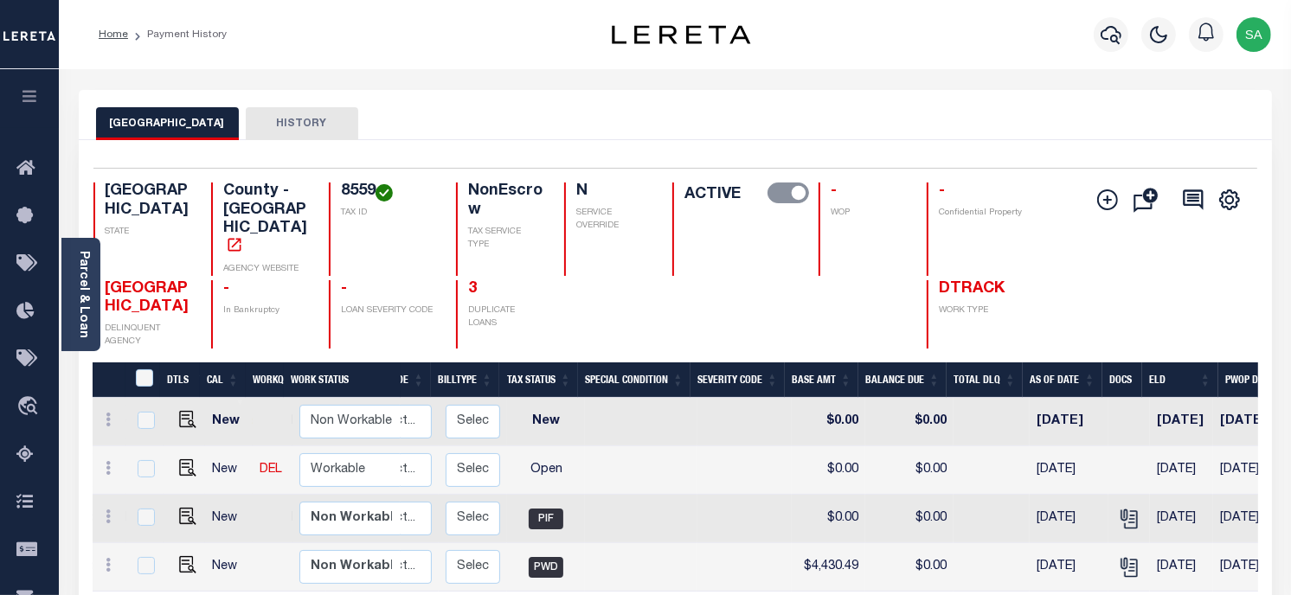
scroll to position [0, 272]
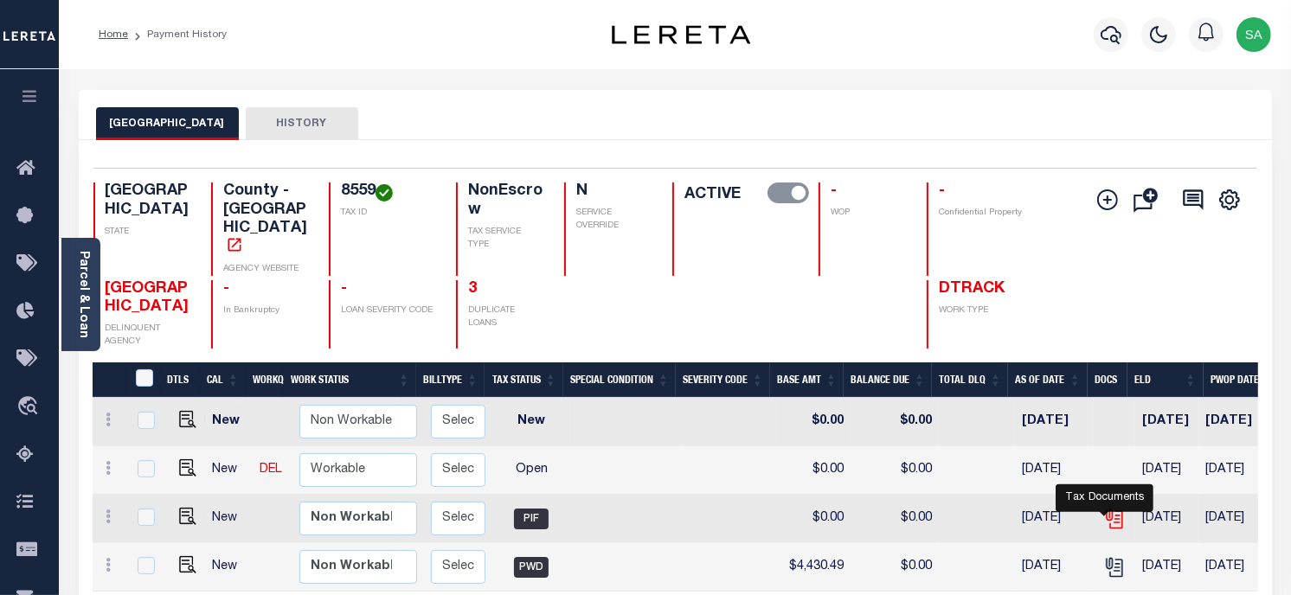
click at [1103, 508] on icon "" at bounding box center [1114, 519] width 23 height 23
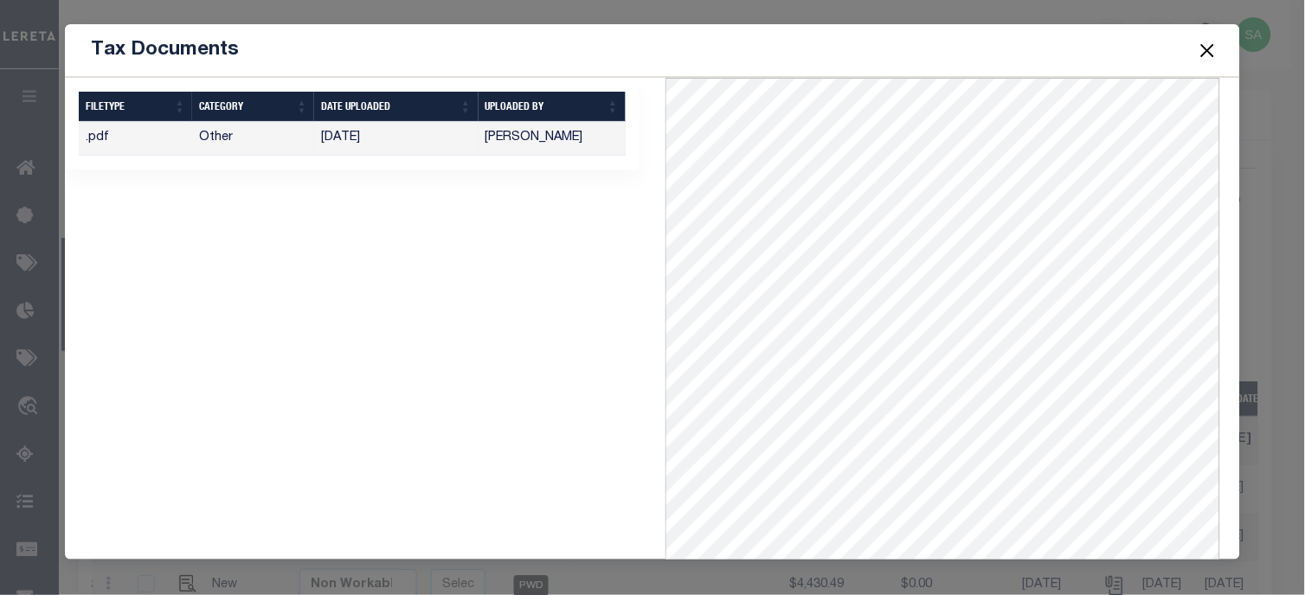
click at [1206, 52] on button "Close" at bounding box center [1207, 50] width 23 height 23
